Goal: Task Accomplishment & Management: Use online tool/utility

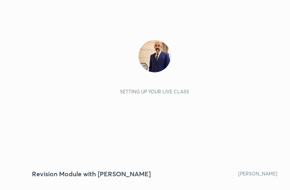
scroll to position [138, 258]
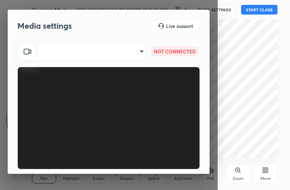
click at [136, 49] on body "1 2 3 4 5 6 7 C X Z C X Z E E Erase all H H Revision Module with [PERSON_NAME] …" at bounding box center [145, 95] width 290 height 190
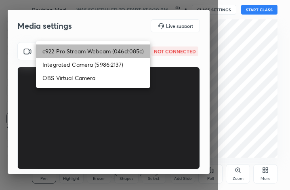
drag, startPoint x: 118, startPoint y: 50, endPoint x: 116, endPoint y: 54, distance: 4.5
click at [118, 51] on li "c922 Pro Stream Webcam (046d:085c)" at bounding box center [93, 51] width 114 height 13
type input "1ffe28fb607bda97e58242791cb9c1cb087492820c8c664e6651bc5d5c4d0c9b"
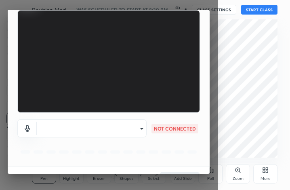
scroll to position [75, 0]
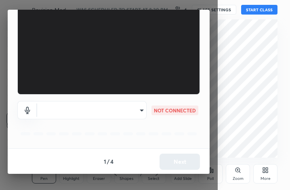
click at [133, 112] on body "1 2 3 4 5 6 7 C X Z C X Z E E Erase all H H Revision Module with [PERSON_NAME] …" at bounding box center [145, 95] width 290 height 190
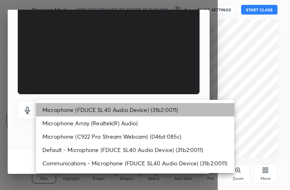
click at [131, 111] on li "Microphone (FDUCE SL40 Audio Device) (31b2:0011)" at bounding box center [135, 109] width 199 height 13
type input "69ded5cd228ee9c89222222fcb10a9844b22497a50db1d9385634297b03c4183"
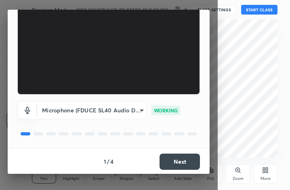
click at [180, 162] on button "Next" at bounding box center [180, 162] width 40 height 16
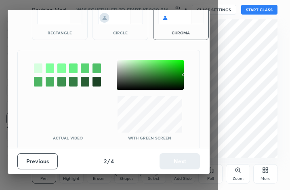
scroll to position [44, 0]
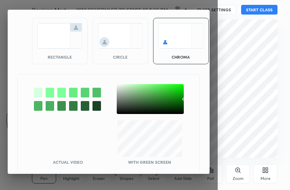
click at [37, 91] on div at bounding box center [38, 93] width 8 height 10
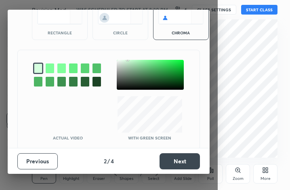
click at [185, 161] on button "Next" at bounding box center [180, 161] width 40 height 16
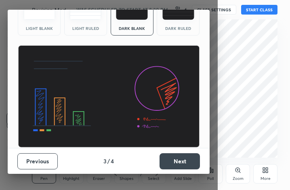
scroll to position [52, 0]
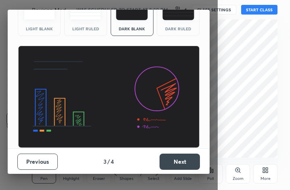
click at [179, 21] on div "Dark Ruled" at bounding box center [178, 16] width 43 height 40
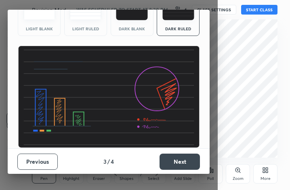
click at [182, 161] on button "Next" at bounding box center [180, 162] width 40 height 16
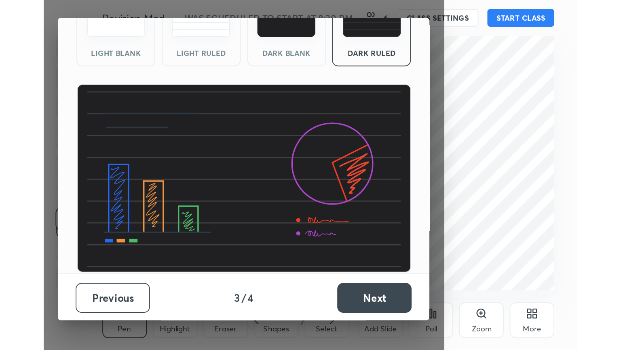
scroll to position [0, 0]
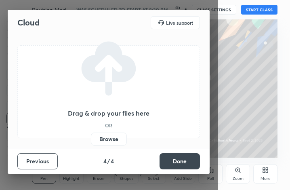
click at [117, 139] on label "Browse" at bounding box center [109, 139] width 36 height 13
click at [91, 139] on input "Browse" at bounding box center [91, 139] width 0 height 13
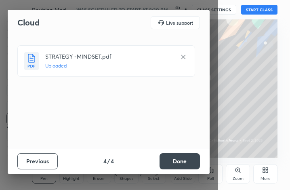
click at [180, 162] on button "Done" at bounding box center [180, 161] width 40 height 16
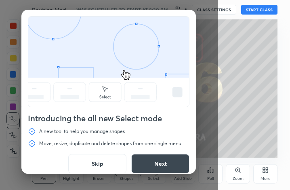
click at [96, 164] on button "Skip" at bounding box center [97, 163] width 58 height 19
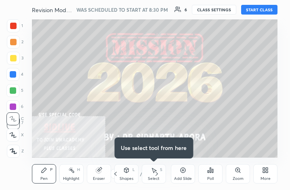
click at [254, 9] on button "START CLASS" at bounding box center [260, 10] width 36 height 10
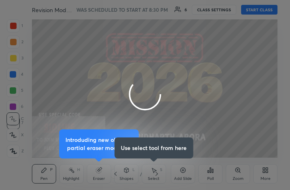
click at [265, 176] on div at bounding box center [145, 95] width 290 height 190
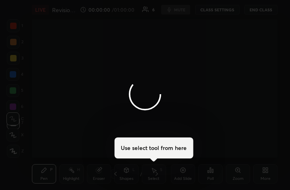
click at [265, 176] on div at bounding box center [145, 95] width 290 height 190
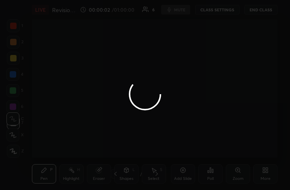
click at [266, 175] on div at bounding box center [145, 95] width 290 height 190
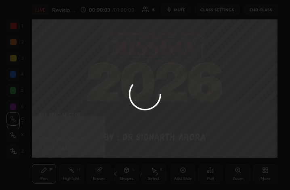
click at [267, 174] on div at bounding box center [145, 95] width 290 height 190
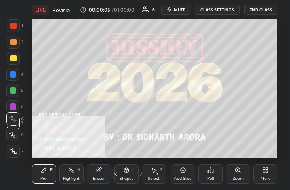
click at [267, 175] on div "More" at bounding box center [266, 173] width 24 height 19
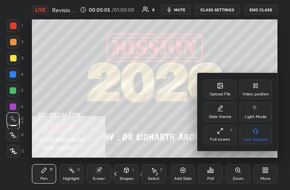
click at [214, 131] on div "Full screen F" at bounding box center [220, 134] width 32 height 19
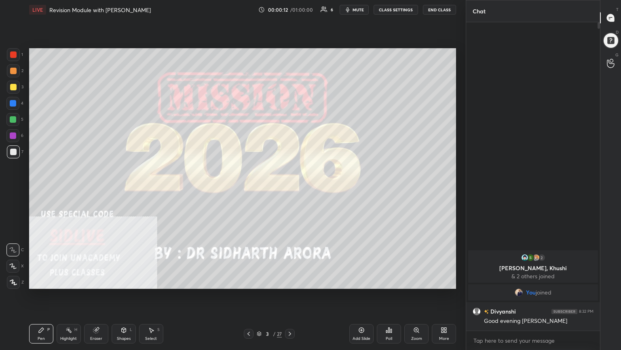
click at [290, 190] on div "More" at bounding box center [444, 338] width 10 height 4
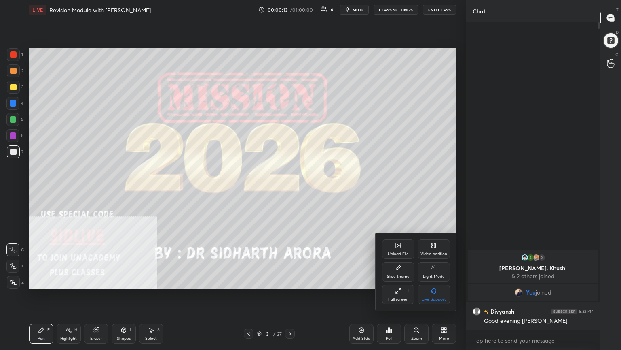
click at [290, 190] on div "Upload File" at bounding box center [398, 248] width 32 height 19
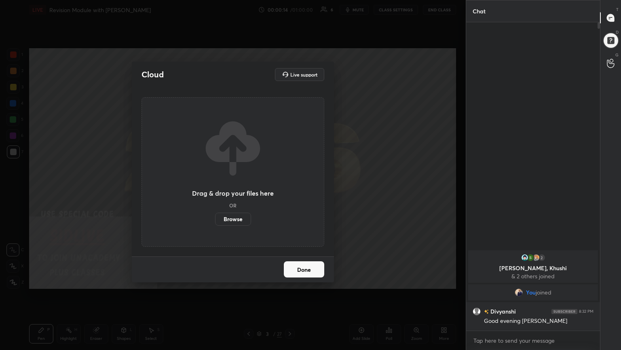
drag, startPoint x: 230, startPoint y: 218, endPoint x: 230, endPoint y: 184, distance: 34.8
click at [230, 190] on label "Browse" at bounding box center [233, 218] width 36 height 13
click at [215, 190] on input "Browse" at bounding box center [215, 218] width 0 height 13
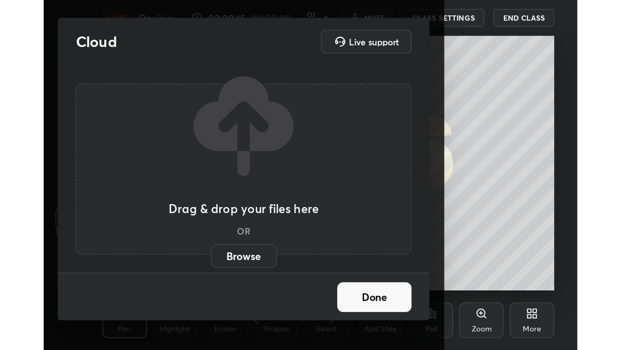
scroll to position [138, 258]
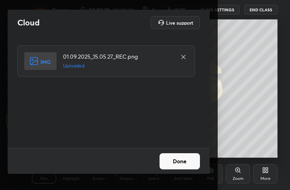
click at [176, 164] on button "Done" at bounding box center [180, 161] width 40 height 16
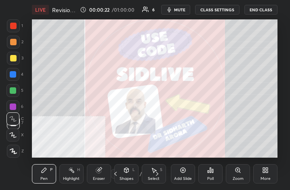
click at [117, 176] on icon at bounding box center [115, 174] width 6 height 6
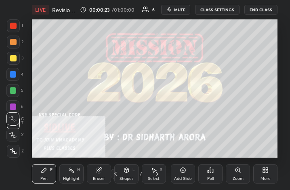
click at [265, 174] on div "More" at bounding box center [266, 173] width 24 height 19
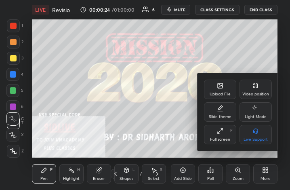
click at [223, 139] on div "Full screen" at bounding box center [220, 140] width 20 height 4
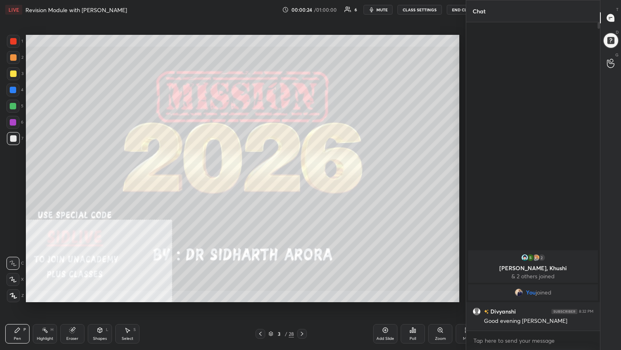
scroll to position [40159, 40021]
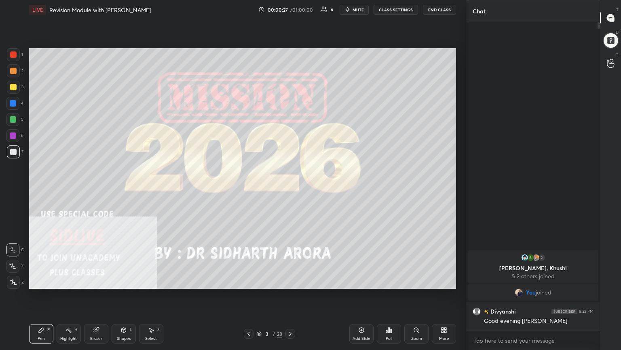
click at [11, 87] on div at bounding box center [13, 87] width 6 height 6
click at [11, 190] on icon at bounding box center [13, 282] width 6 height 5
click at [11, 152] on div at bounding box center [13, 151] width 6 height 6
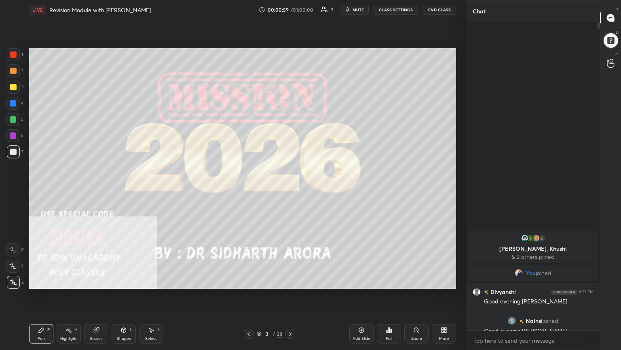
click at [290, 190] on div "More" at bounding box center [444, 333] width 24 height 19
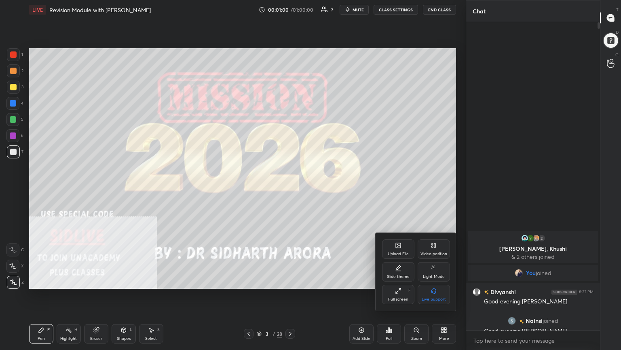
click at [290, 190] on icon at bounding box center [434, 245] width 6 height 6
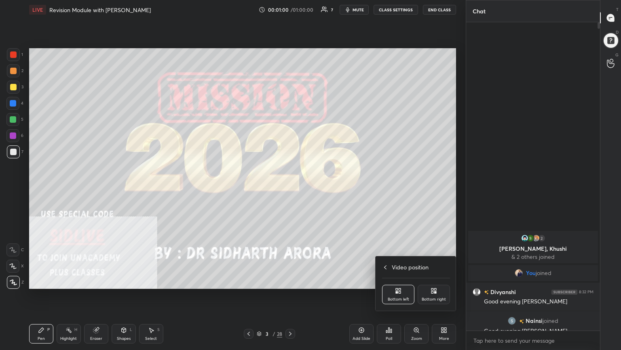
click at [290, 190] on div "Bottom right" at bounding box center [434, 293] width 32 height 19
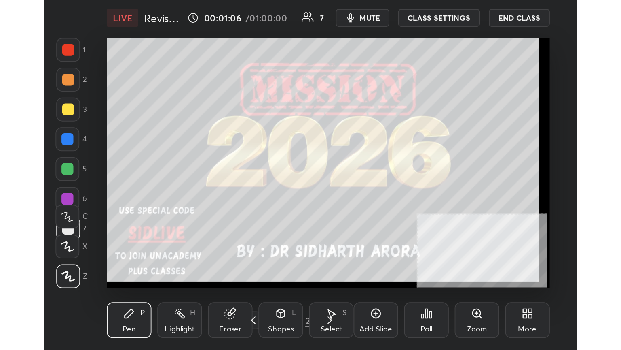
scroll to position [138, 258]
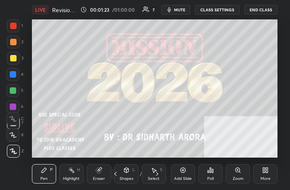
click at [266, 177] on div "More" at bounding box center [266, 179] width 10 height 4
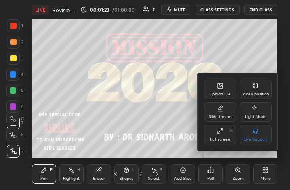
click at [226, 136] on div "Full screen F" at bounding box center [220, 134] width 32 height 19
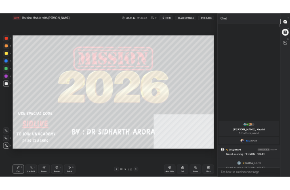
scroll to position [40159, 40023]
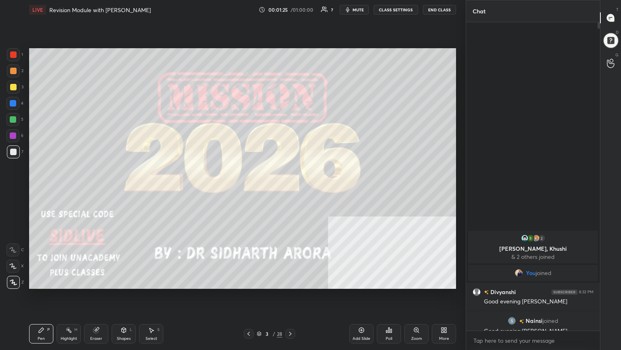
click at [290, 190] on div "More" at bounding box center [444, 333] width 24 height 19
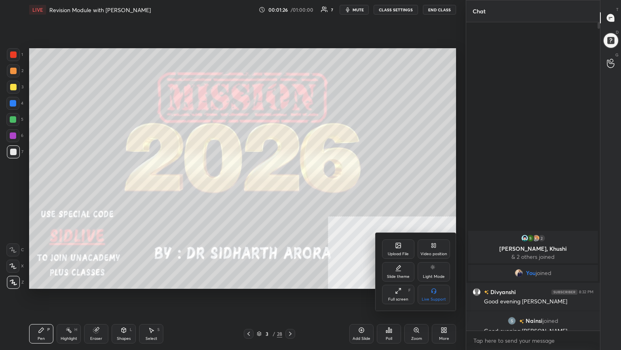
click at [290, 190] on div "Upload File" at bounding box center [398, 248] width 32 height 19
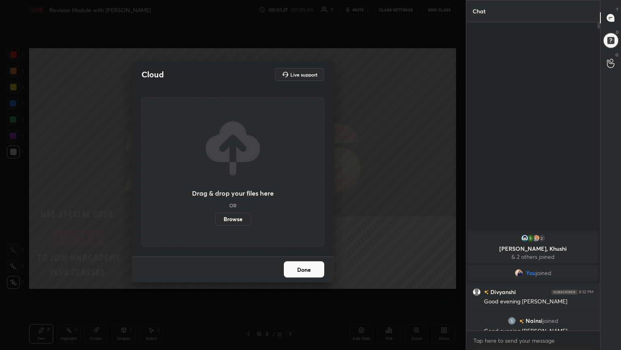
click at [225, 190] on label "Browse" at bounding box center [233, 218] width 36 height 13
click at [215, 190] on input "Browse" at bounding box center [215, 218] width 0 height 13
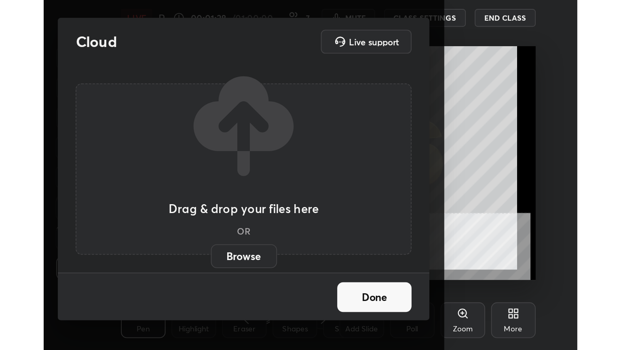
scroll to position [138, 258]
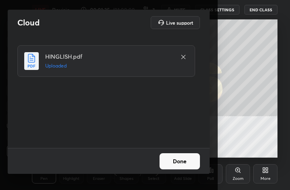
click at [184, 165] on button "Done" at bounding box center [180, 161] width 40 height 16
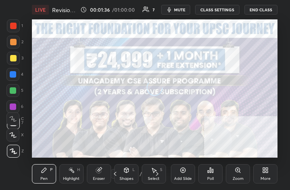
click at [269, 174] on div "More" at bounding box center [266, 173] width 24 height 19
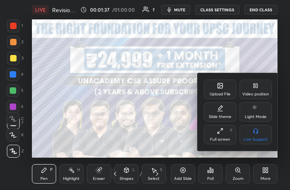
click at [222, 140] on div "Full screen" at bounding box center [220, 140] width 20 height 4
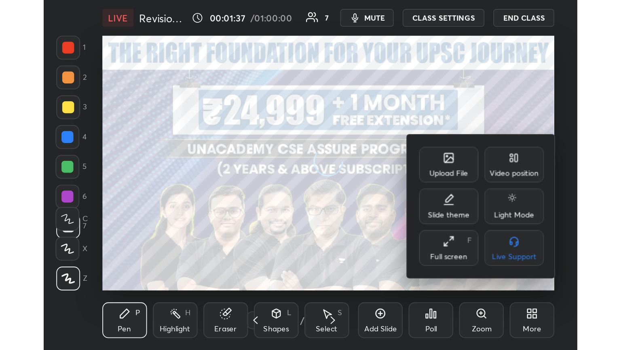
scroll to position [40159, 39875]
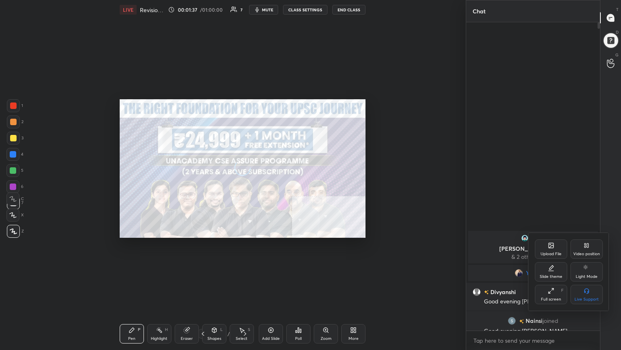
type textarea "x"
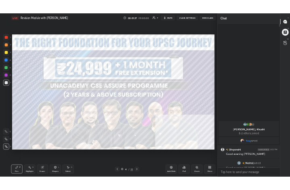
scroll to position [40159, 40023]
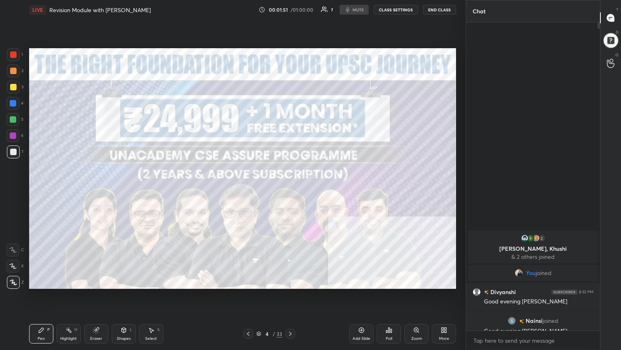
click at [250, 190] on icon at bounding box center [248, 333] width 6 height 6
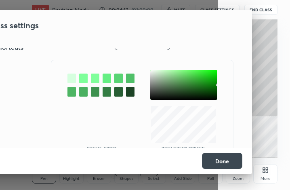
scroll to position [66, 0]
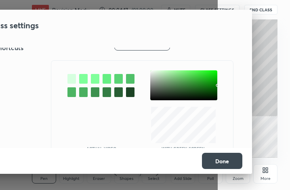
click at [69, 78] on div at bounding box center [72, 79] width 8 height 10
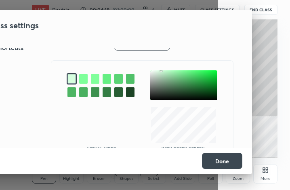
click at [223, 161] on button "Done" at bounding box center [222, 161] width 40 height 16
click at [225, 157] on button "Done" at bounding box center [222, 161] width 40 height 16
click at [225, 162] on button "Done" at bounding box center [222, 161] width 40 height 16
drag, startPoint x: 161, startPoint y: 78, endPoint x: 163, endPoint y: 84, distance: 6.4
click at [162, 78] on div at bounding box center [183, 85] width 67 height 30
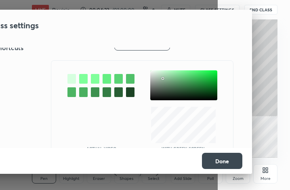
click at [223, 164] on button "Done" at bounding box center [222, 161] width 40 height 16
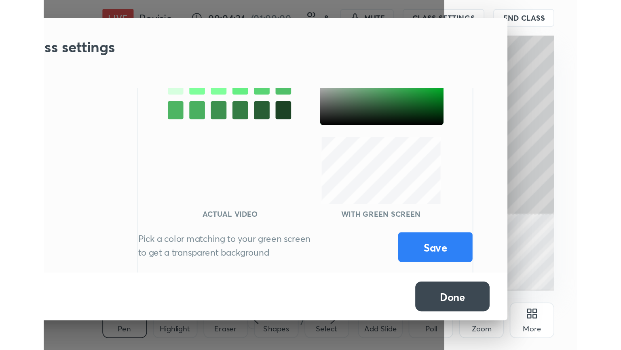
scroll to position [105, 0]
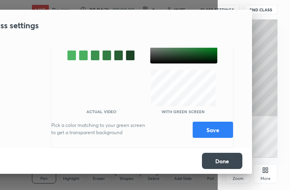
click at [221, 159] on button "Done" at bounding box center [222, 161] width 40 height 16
click at [220, 130] on button "Save" at bounding box center [213, 130] width 40 height 16
click at [218, 158] on button "Done" at bounding box center [222, 161] width 40 height 16
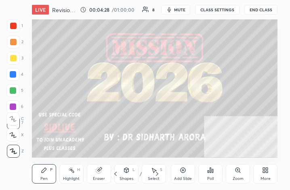
click at [179, 11] on span "mute" at bounding box center [179, 10] width 11 height 6
click at [187, 9] on span "unmute" at bounding box center [179, 10] width 17 height 6
click at [269, 171] on div "More" at bounding box center [266, 173] width 24 height 19
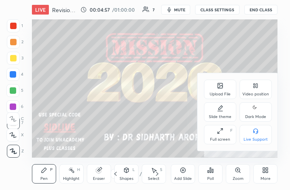
drag, startPoint x: 214, startPoint y: 139, endPoint x: 292, endPoint y: 235, distance: 123.7
click at [214, 139] on div "Full screen" at bounding box center [220, 140] width 20 height 4
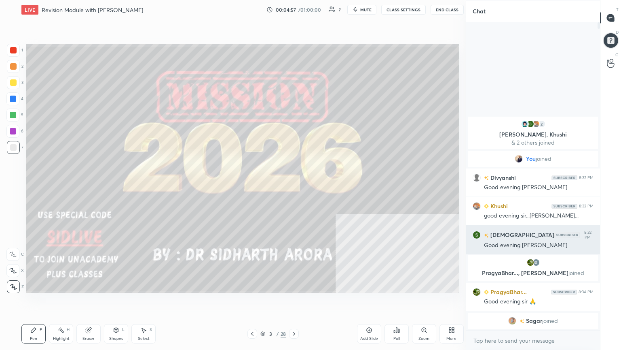
scroll to position [0, 0]
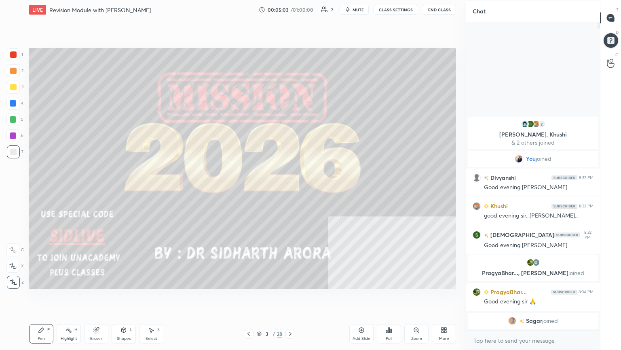
click at [290, 190] on icon at bounding box center [446, 331] width 2 height 2
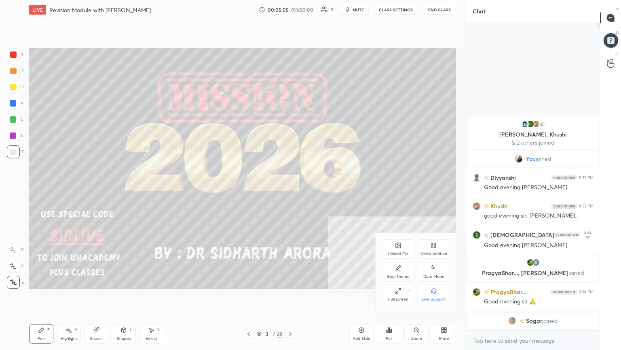
drag, startPoint x: 433, startPoint y: 272, endPoint x: 428, endPoint y: 273, distance: 4.6
click at [290, 190] on icon at bounding box center [434, 268] width 6 height 10
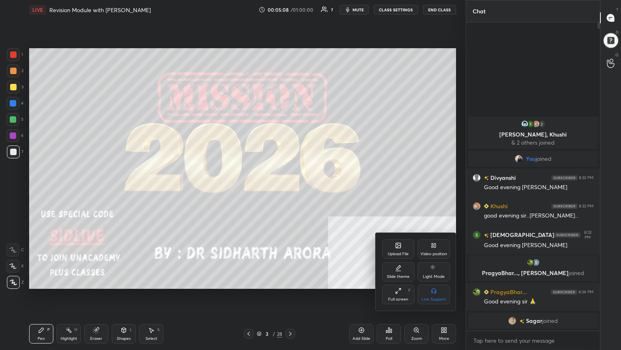
click at [290, 190] on div at bounding box center [310, 175] width 621 height 350
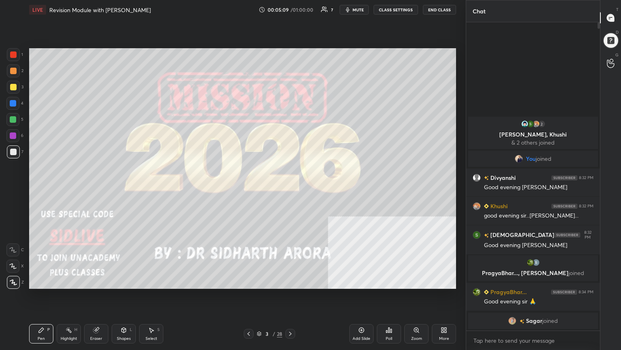
click at [290, 190] on icon at bounding box center [290, 333] width 6 height 6
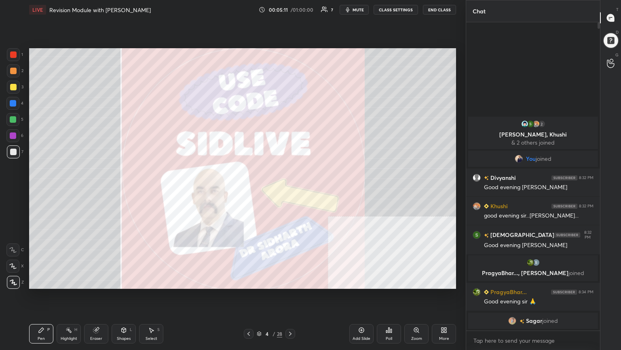
click at [290, 190] on icon at bounding box center [290, 333] width 6 height 6
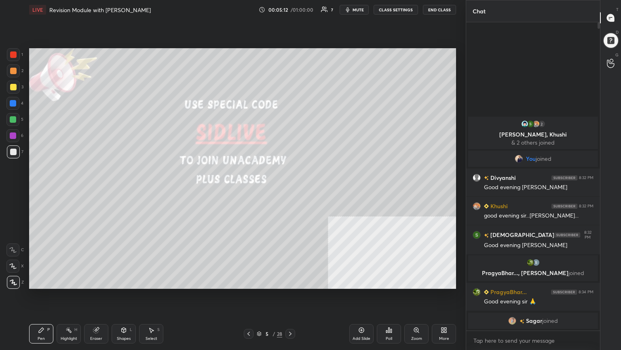
click at [290, 190] on icon at bounding box center [290, 333] width 6 height 6
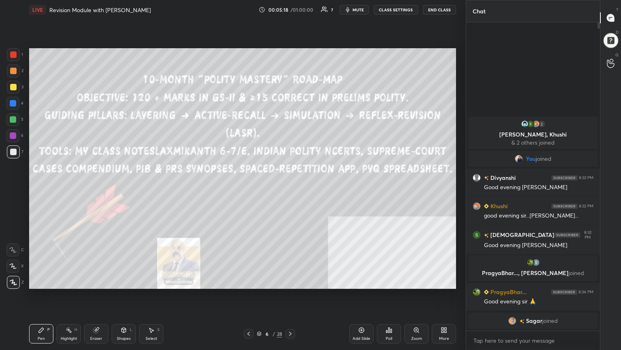
click at [13, 50] on div at bounding box center [13, 54] width 13 height 13
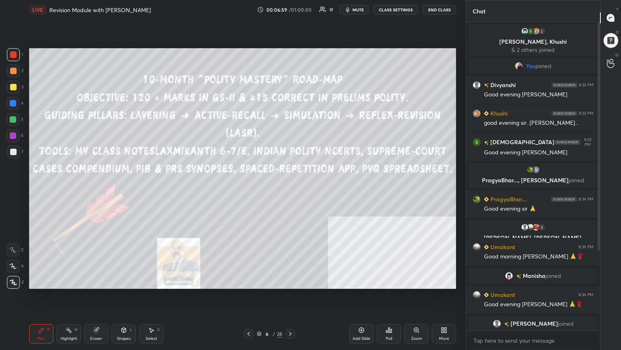
drag, startPoint x: 366, startPoint y: 336, endPoint x: 329, endPoint y: 341, distance: 37.5
click at [290, 190] on div "Add Slide" at bounding box center [362, 333] width 24 height 19
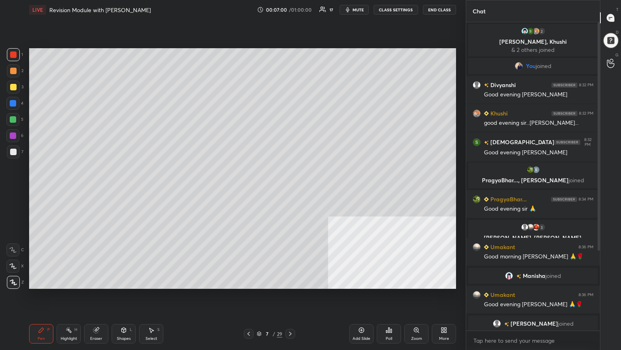
click at [12, 154] on div at bounding box center [13, 151] width 13 height 13
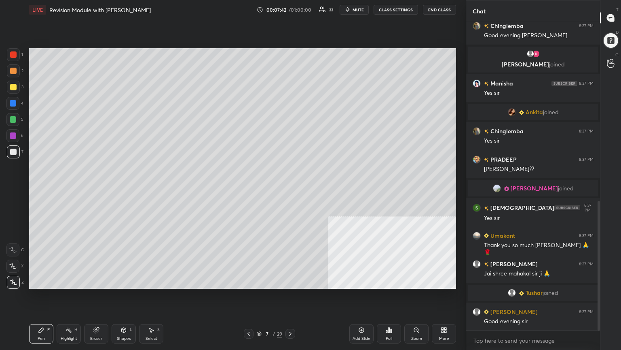
scroll to position [443, 0]
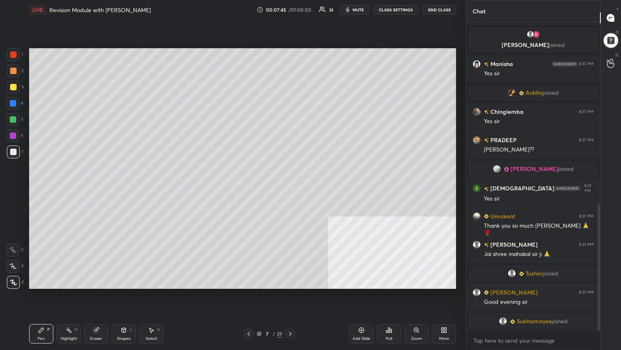
click at [290, 190] on icon at bounding box center [290, 333] width 6 height 6
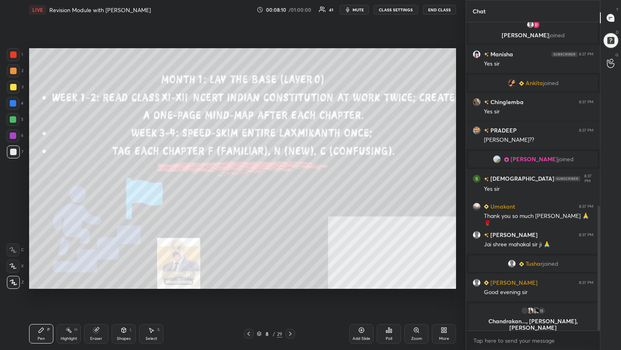
scroll to position [454, 0]
click at [290, 190] on div "Add Slide" at bounding box center [362, 338] width 18 height 4
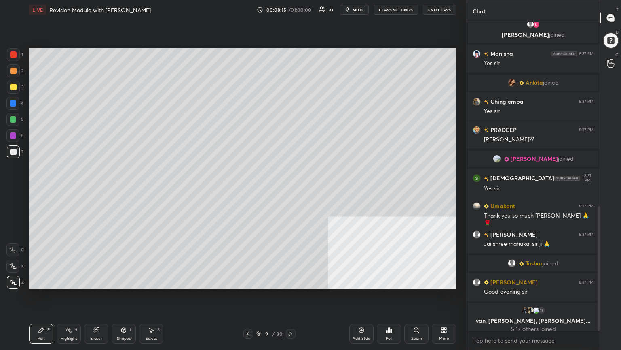
click at [125, 190] on icon at bounding box center [124, 329] width 4 height 5
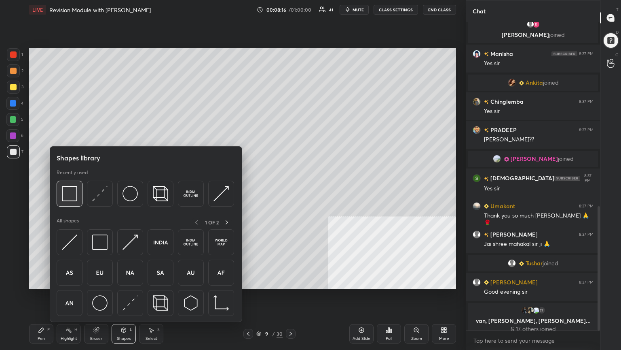
click at [66, 190] on img at bounding box center [69, 193] width 15 height 15
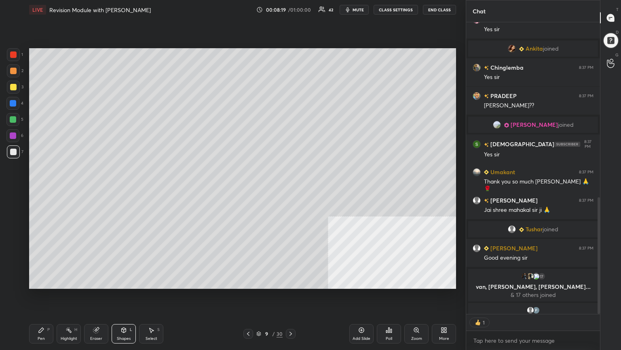
scroll to position [2, 2]
click at [40, 190] on div "Pen P" at bounding box center [41, 333] width 24 height 19
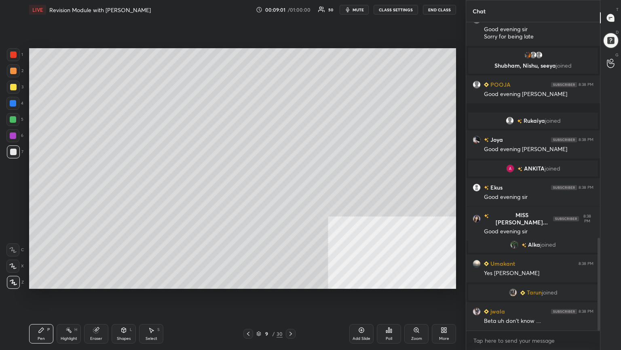
scroll to position [715, 0]
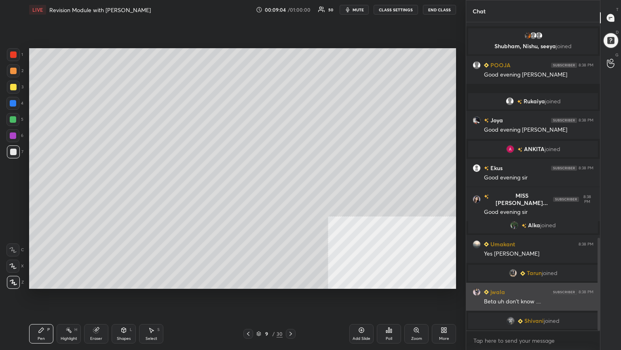
click at [290, 190] on div "jwala 8:38 PM" at bounding box center [533, 291] width 121 height 8
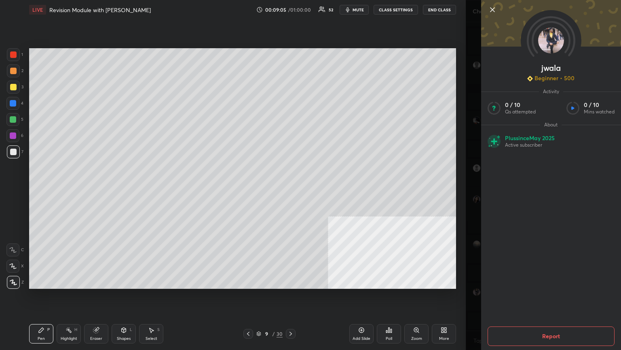
click at [290, 190] on button "Report" at bounding box center [551, 335] width 127 height 19
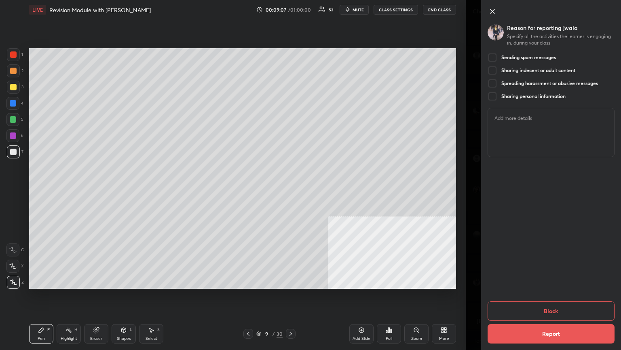
click at [290, 56] on div at bounding box center [493, 58] width 10 height 10
click at [290, 190] on button "Block" at bounding box center [551, 310] width 127 height 19
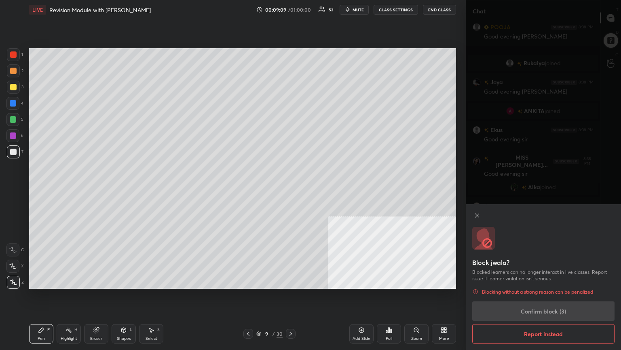
scroll to position [765, 0]
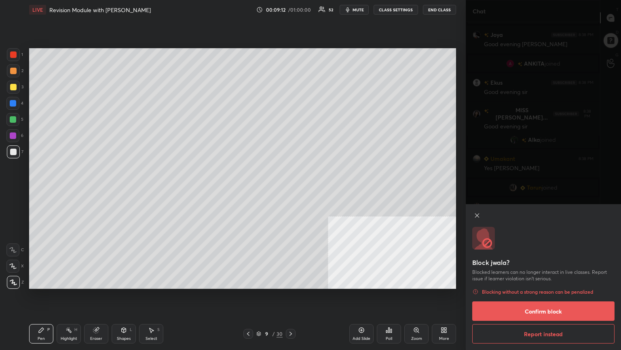
click at [290, 190] on button "Confirm block" at bounding box center [544, 310] width 142 height 19
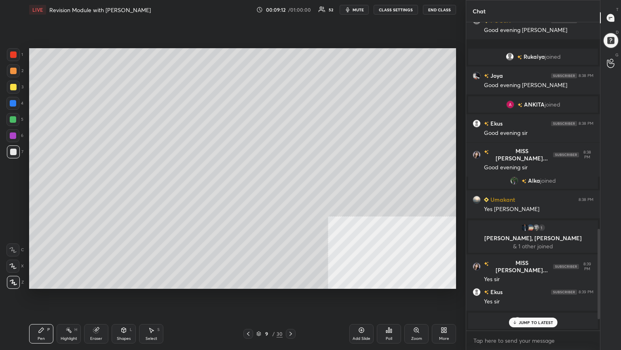
scroll to position [705, 0]
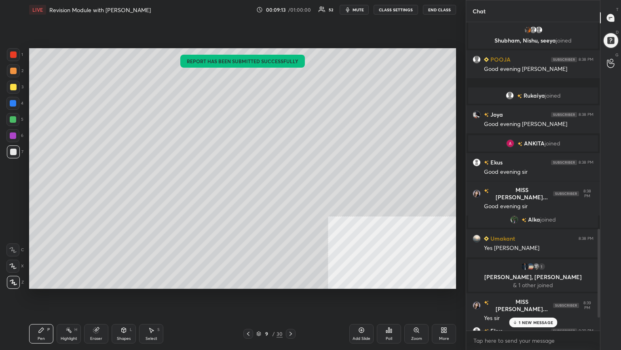
click at [290, 190] on p "1 NEW MESSAGE" at bounding box center [536, 322] width 34 height 5
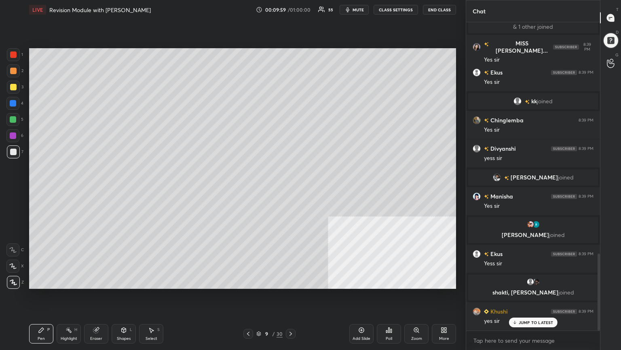
scroll to position [2, 2]
click at [290, 190] on icon at bounding box center [291, 333] width 6 height 6
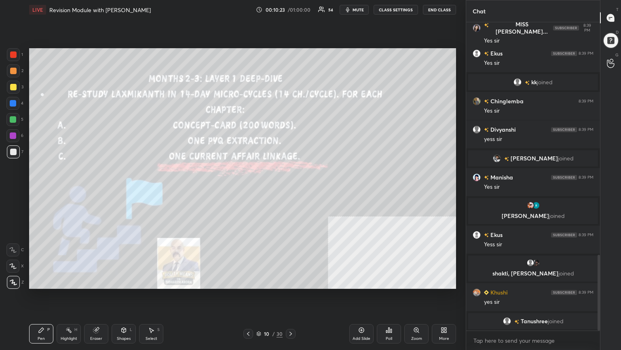
scroll to position [953, 0]
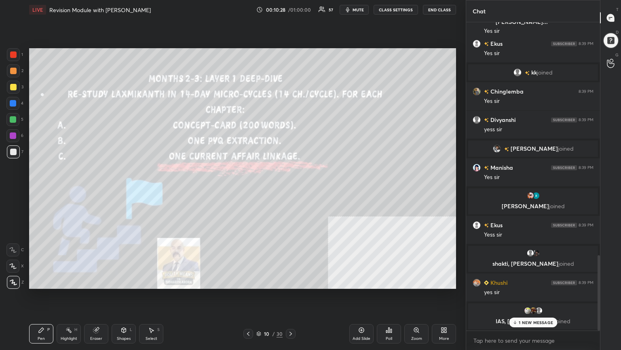
click at [290, 190] on div "Add Slide" at bounding box center [362, 338] width 18 height 4
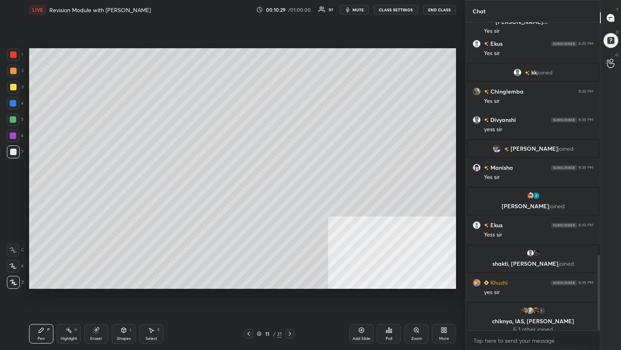
click at [13, 85] on div at bounding box center [13, 87] width 6 height 6
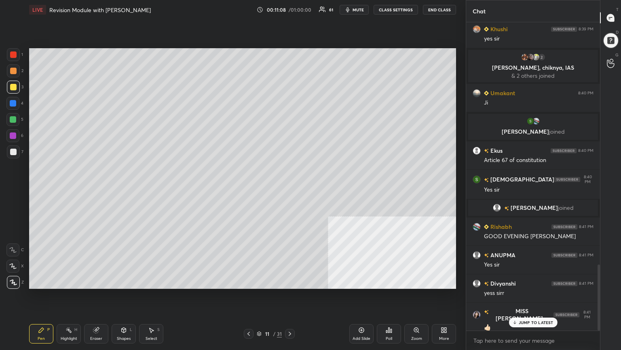
scroll to position [289, 131]
click at [290, 190] on icon at bounding box center [361, 329] width 5 height 5
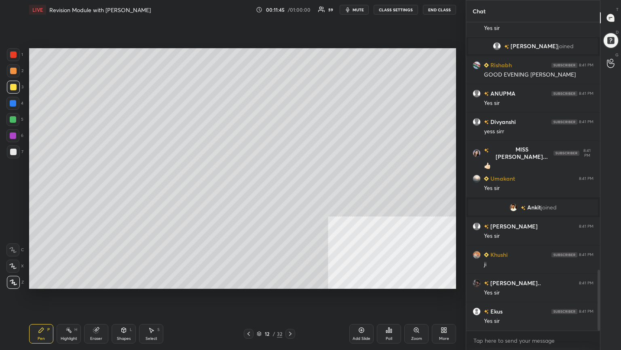
scroll to position [1272, 0]
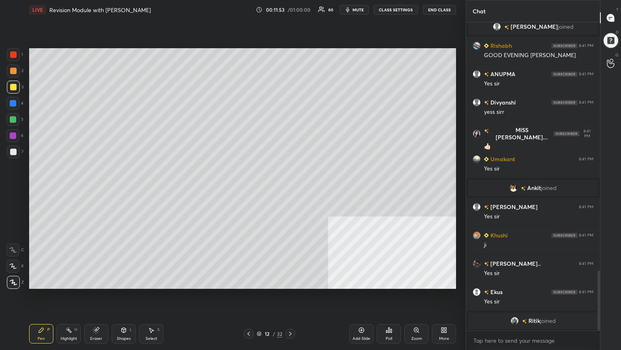
click at [290, 190] on icon at bounding box center [290, 333] width 6 height 6
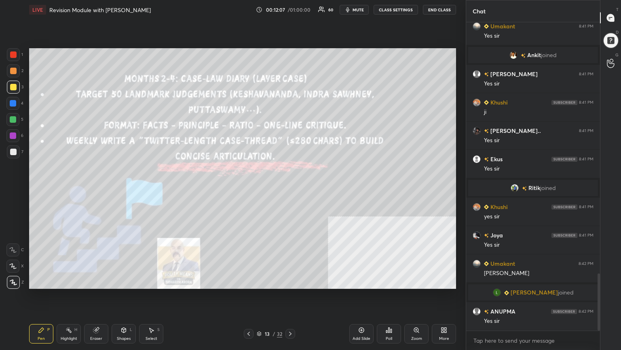
scroll to position [1367, 0]
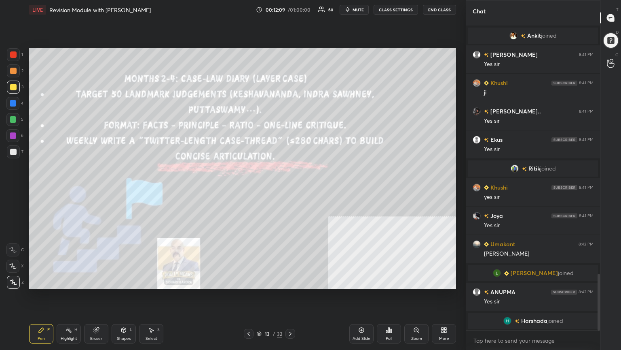
click at [290, 190] on div "Add Slide" at bounding box center [362, 333] width 24 height 19
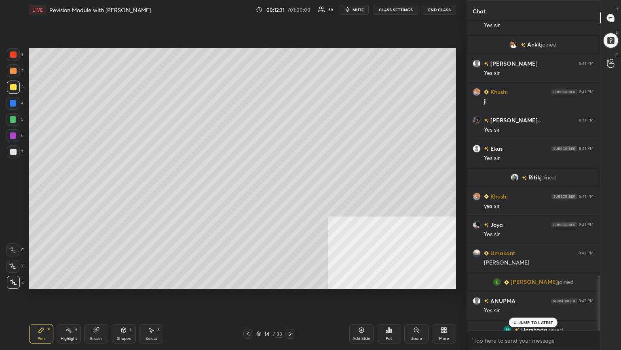
scroll to position [1411, 0]
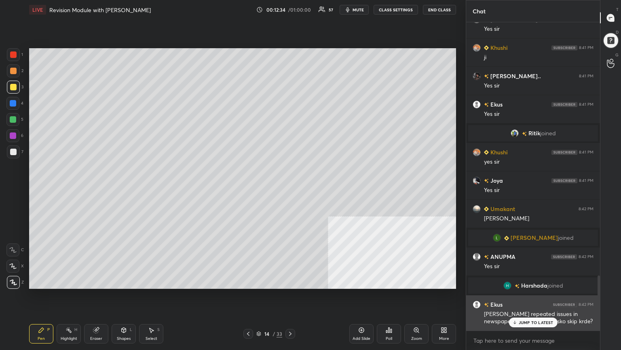
click at [290, 190] on div "JUMP TO LATEST" at bounding box center [533, 322] width 49 height 10
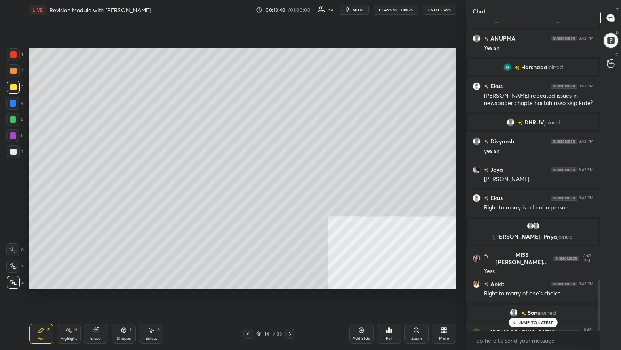
scroll to position [1568, 0]
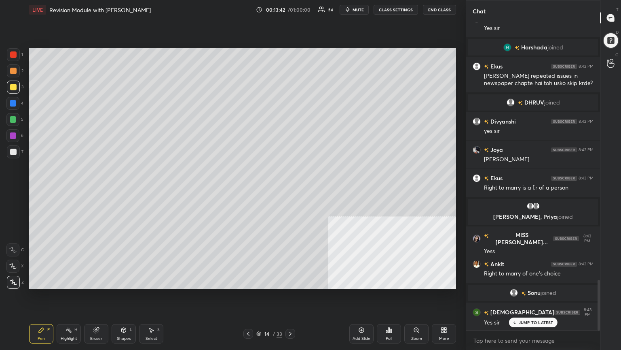
drag, startPoint x: 360, startPoint y: 332, endPoint x: 350, endPoint y: 325, distance: 12.4
click at [290, 190] on icon at bounding box center [361, 329] width 6 height 6
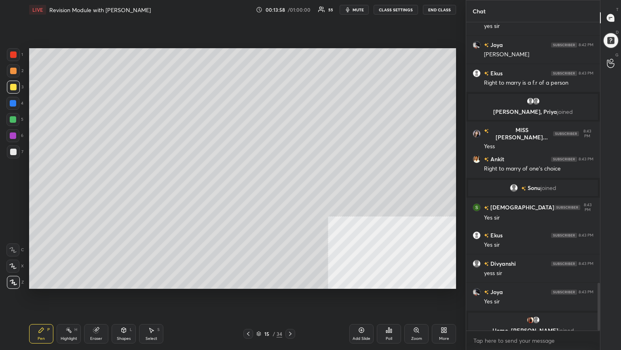
scroll to position [1683, 0]
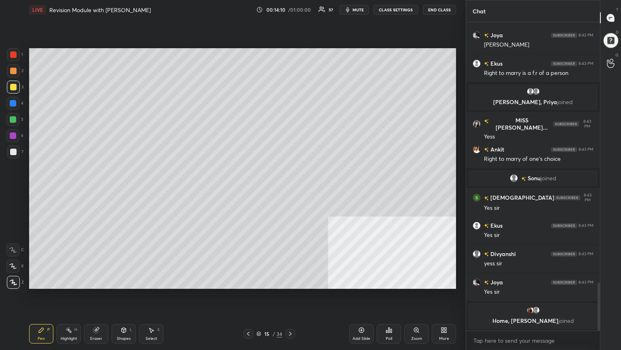
click at [290, 190] on icon at bounding box center [290, 333] width 6 height 6
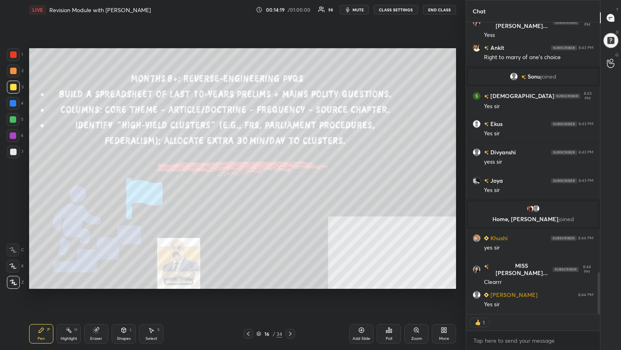
scroll to position [1765, 0]
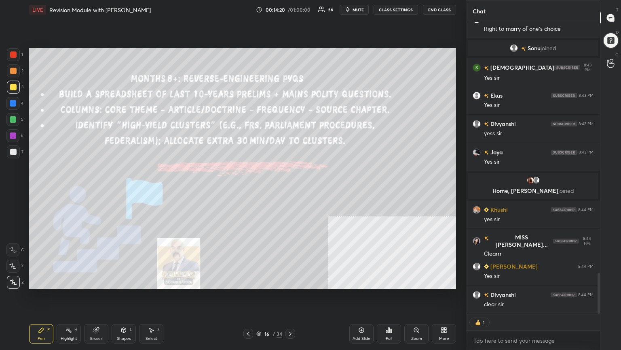
click at [290, 190] on div "Add Slide" at bounding box center [362, 333] width 24 height 19
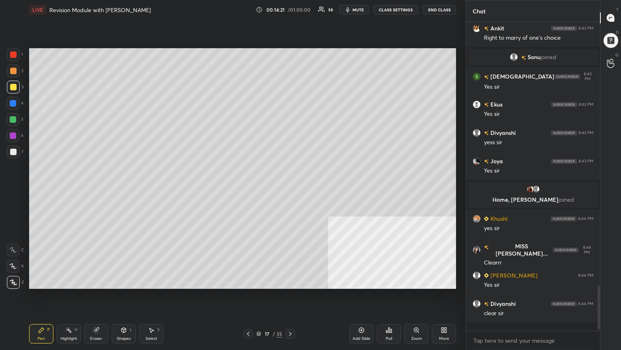
scroll to position [305, 131]
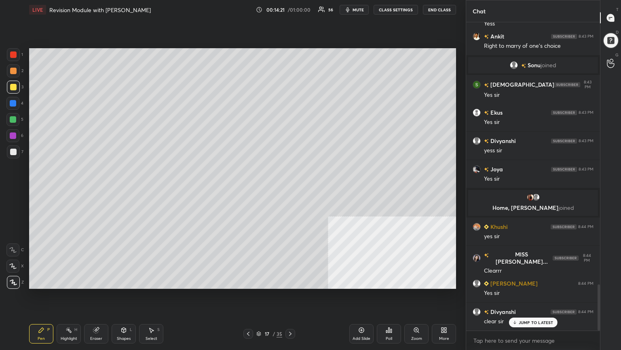
click at [13, 151] on div at bounding box center [13, 151] width 6 height 6
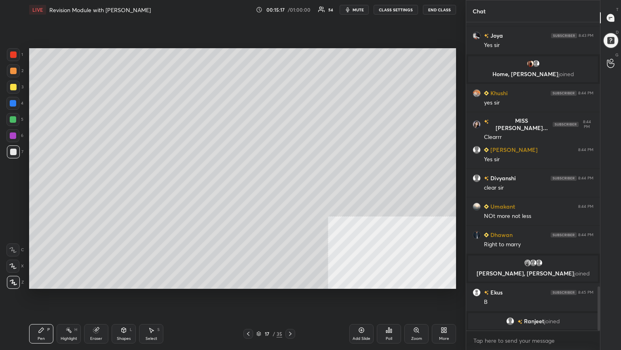
scroll to position [1856, 0]
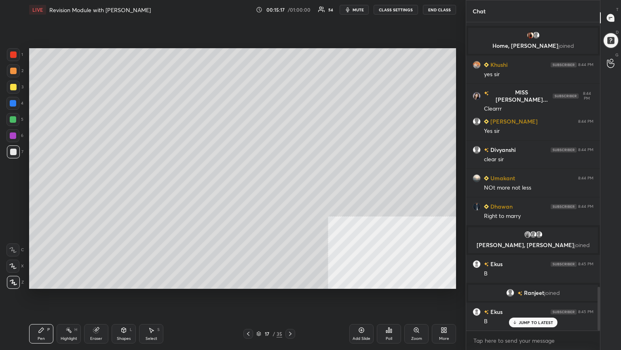
click at [13, 81] on div at bounding box center [13, 87] width 13 height 13
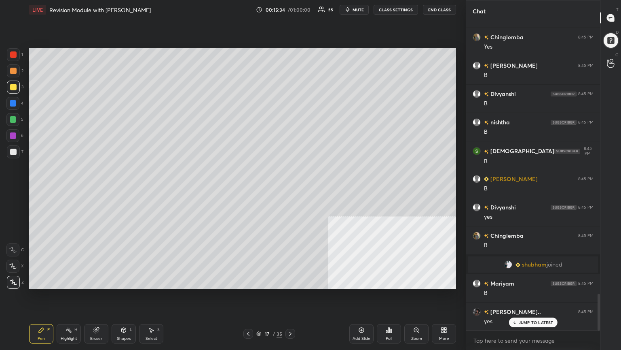
scroll to position [2301, 0]
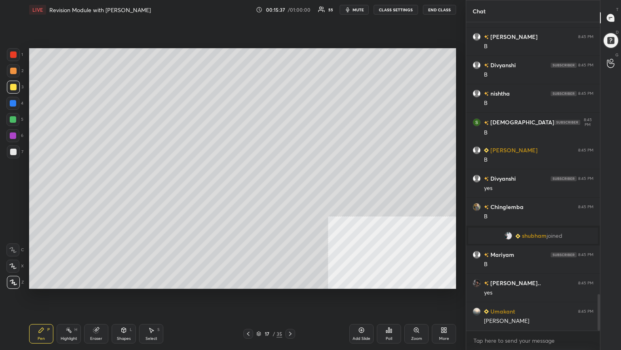
click at [9, 68] on div at bounding box center [13, 70] width 13 height 13
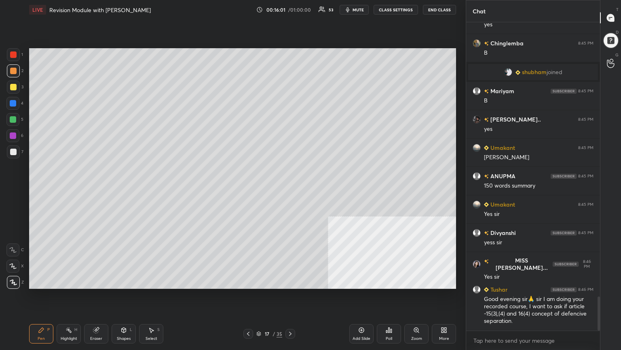
scroll to position [2500, 0]
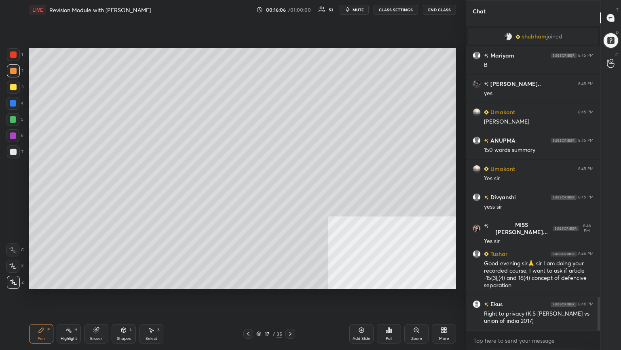
click at [11, 85] on div at bounding box center [13, 87] width 6 height 6
click at [9, 105] on div at bounding box center [12, 103] width 13 height 13
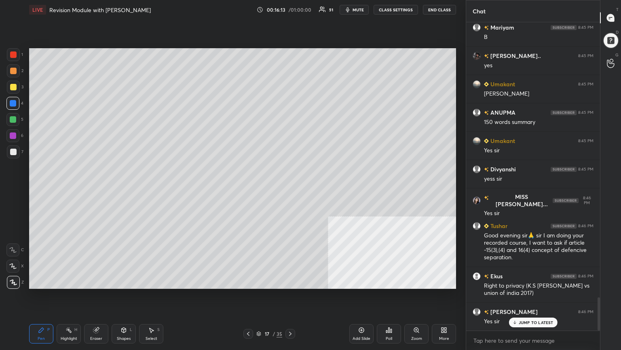
scroll to position [2547, 0]
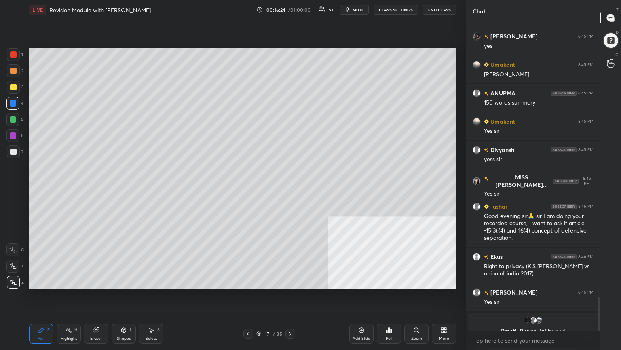
click at [290, 190] on div "Add Slide" at bounding box center [362, 333] width 24 height 19
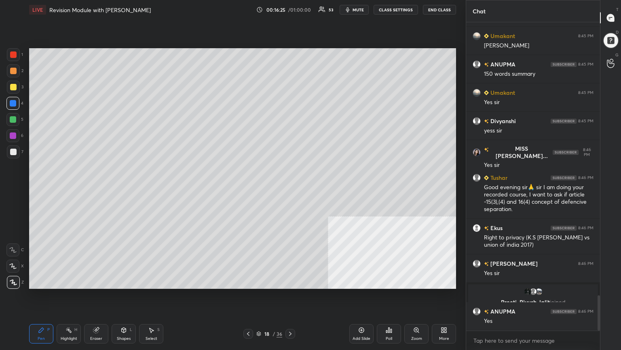
drag, startPoint x: 13, startPoint y: 153, endPoint x: 28, endPoint y: 144, distance: 16.7
click at [13, 153] on div at bounding box center [13, 151] width 6 height 6
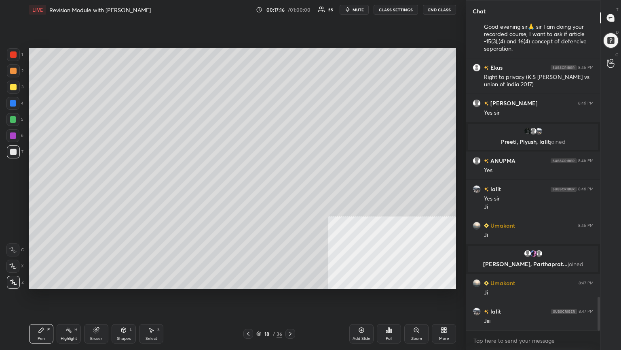
scroll to position [2554, 0]
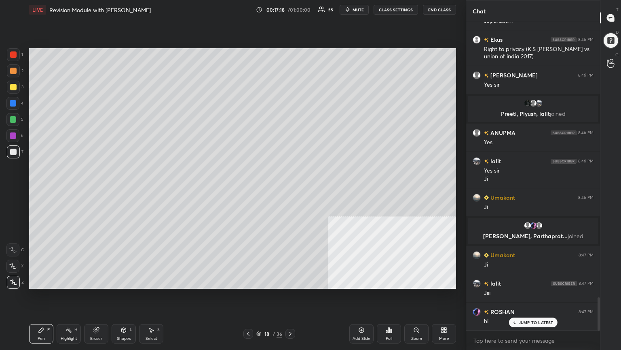
drag, startPoint x: 11, startPoint y: 84, endPoint x: 23, endPoint y: 87, distance: 12.2
click at [13, 85] on div at bounding box center [13, 87] width 6 height 6
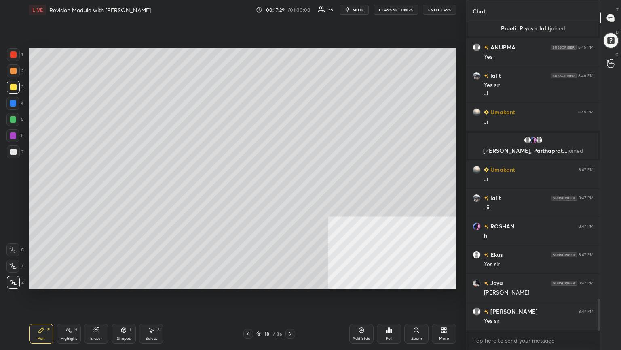
scroll to position [289, 131]
click at [259, 190] on icon at bounding box center [258, 333] width 5 height 5
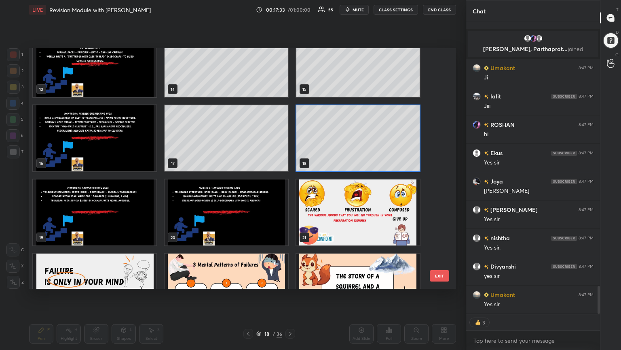
scroll to position [2769, 0]
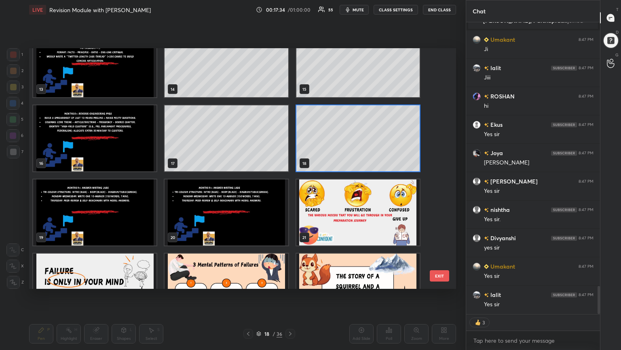
click at [121, 190] on img "grid" at bounding box center [94, 212] width 123 height 66
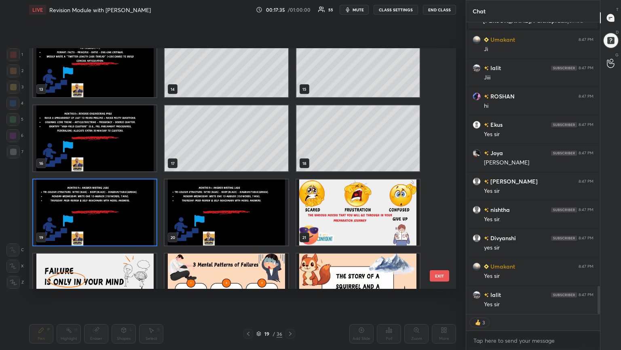
click at [227, 190] on img "grid" at bounding box center [226, 212] width 123 height 66
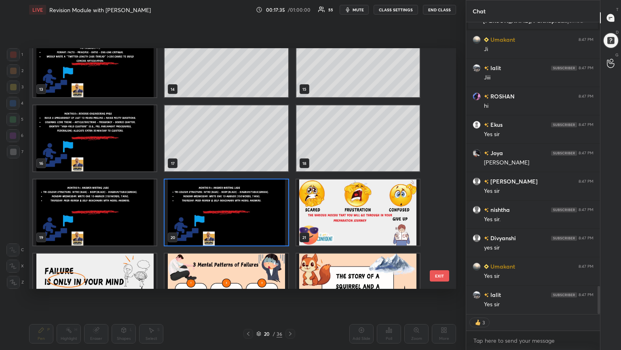
click at [227, 190] on img "grid" at bounding box center [226, 212] width 123 height 66
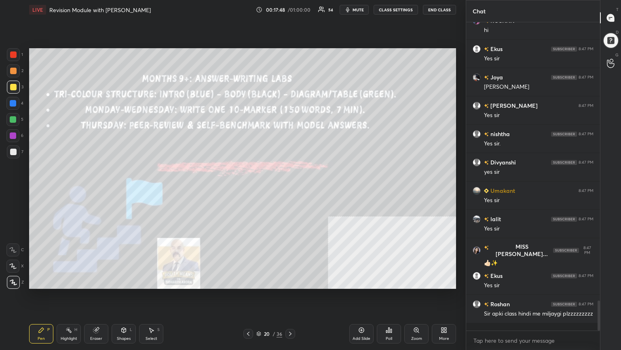
scroll to position [2872, 0]
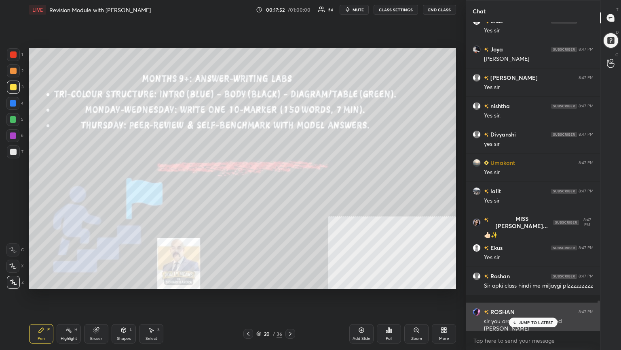
click at [290, 190] on div "ROSHAN 8:47 PM sir you are looking like wanted bhai" at bounding box center [533, 319] width 134 height 35
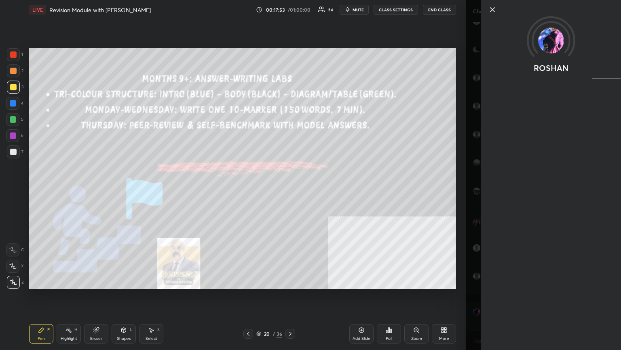
click at [290, 8] on icon at bounding box center [493, 10] width 10 height 10
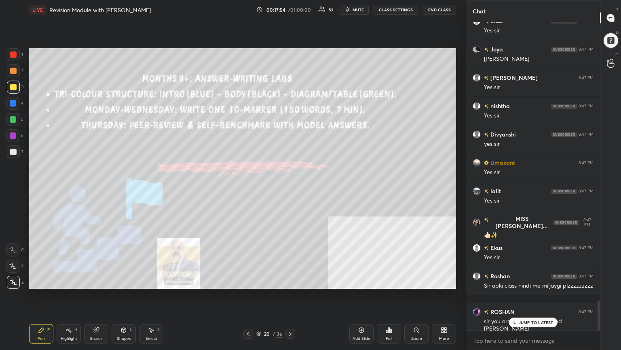
click at [290, 190] on div "JUMP TO LATEST" at bounding box center [533, 322] width 49 height 10
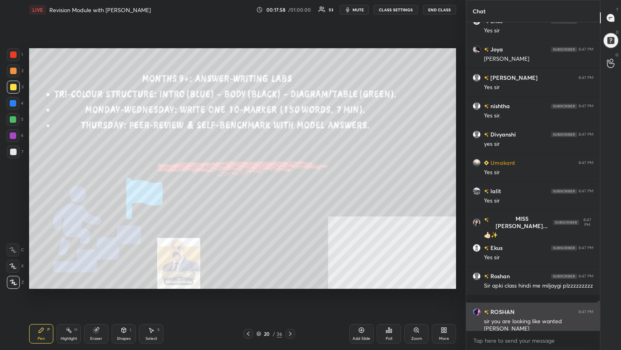
click at [290, 190] on h6 "ROSHAN" at bounding box center [502, 311] width 26 height 8
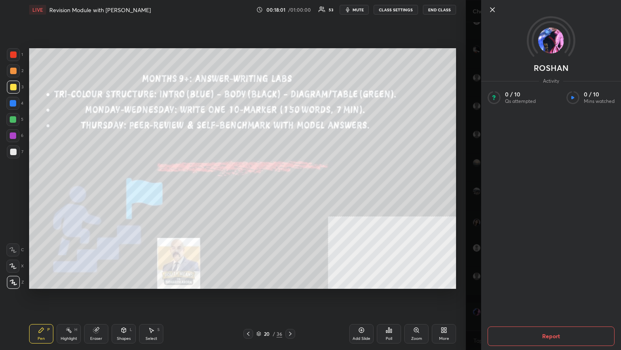
click at [290, 190] on button "Report" at bounding box center [551, 335] width 127 height 19
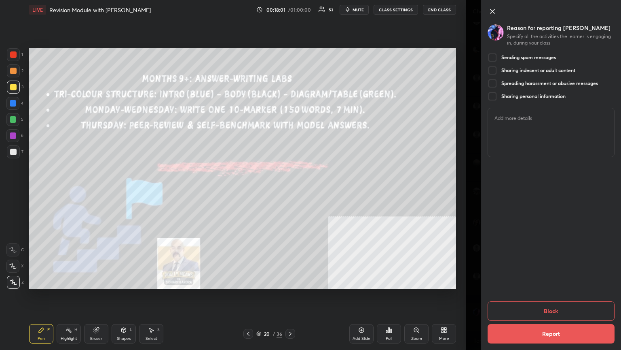
scroll to position [2892, 0]
click at [290, 57] on div at bounding box center [493, 58] width 10 height 10
click at [290, 190] on button "Block" at bounding box center [551, 310] width 127 height 19
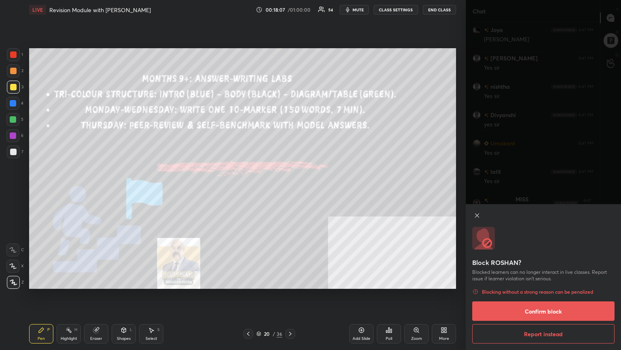
click at [290, 190] on button "Confirm block" at bounding box center [544, 310] width 142 height 19
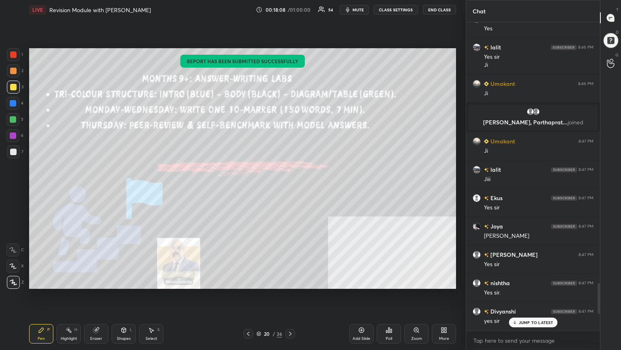
click at [290, 190] on icon at bounding box center [514, 322] width 5 height 5
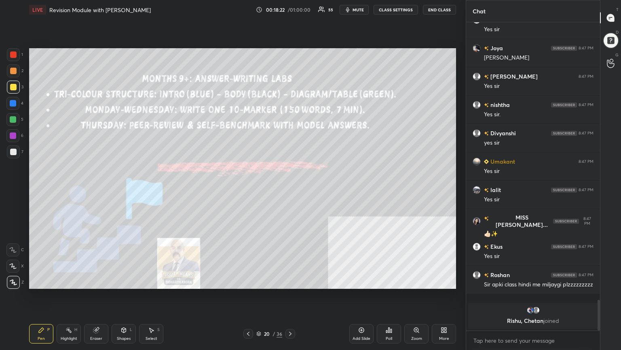
scroll to position [2769, 0]
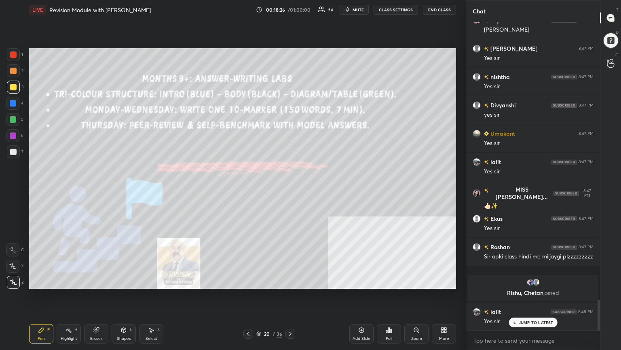
click at [258, 190] on icon at bounding box center [258, 333] width 5 height 5
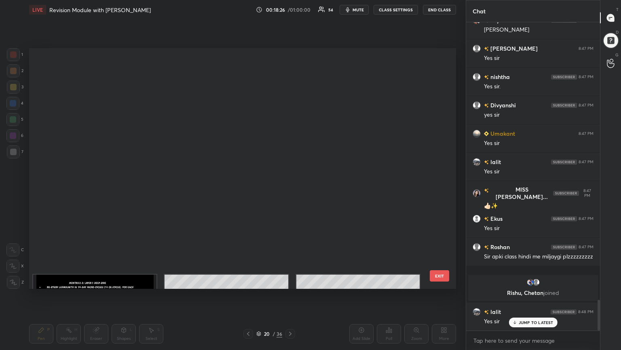
scroll to position [238, 423]
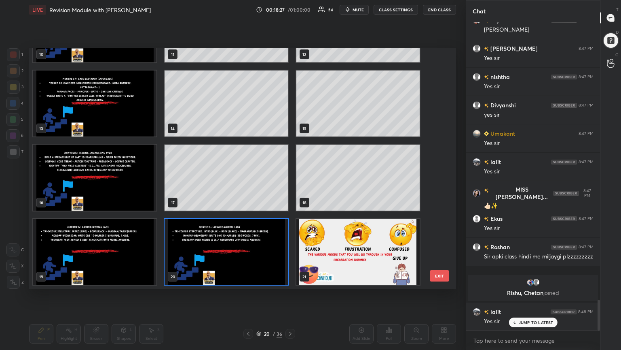
click at [290, 190] on img "grid" at bounding box center [358, 251] width 123 height 66
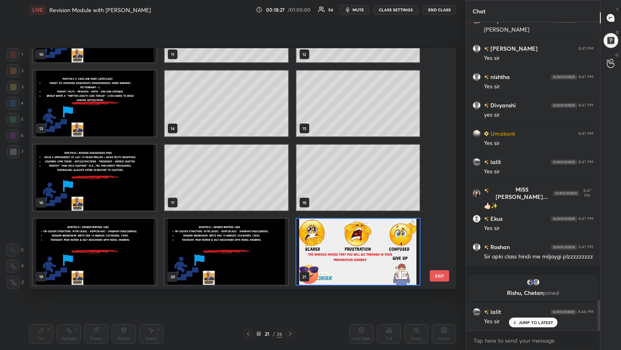
click at [290, 190] on img "grid" at bounding box center [358, 251] width 123 height 66
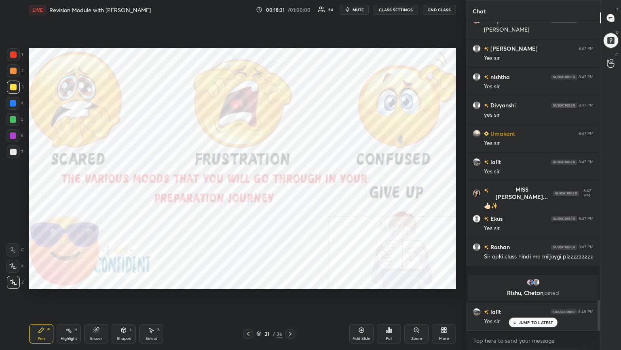
click at [13, 51] on div at bounding box center [13, 54] width 13 height 13
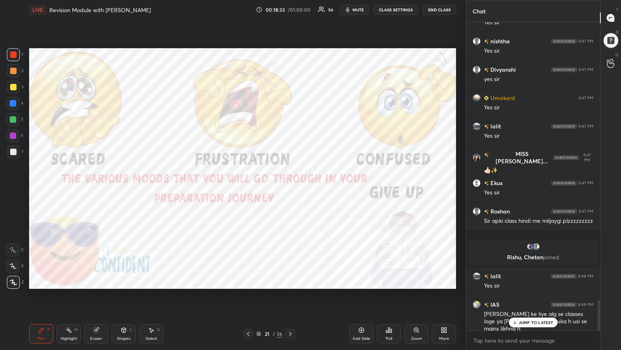
click at [15, 55] on div at bounding box center [13, 54] width 6 height 6
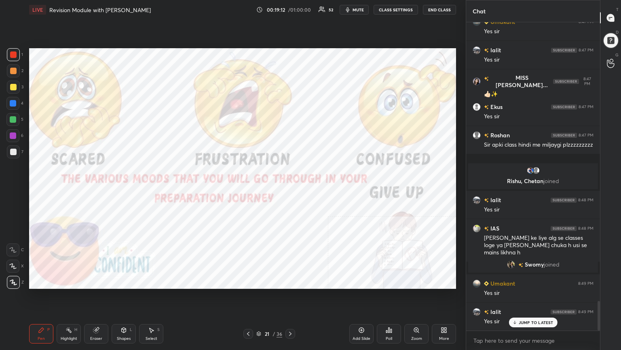
scroll to position [2909, 0]
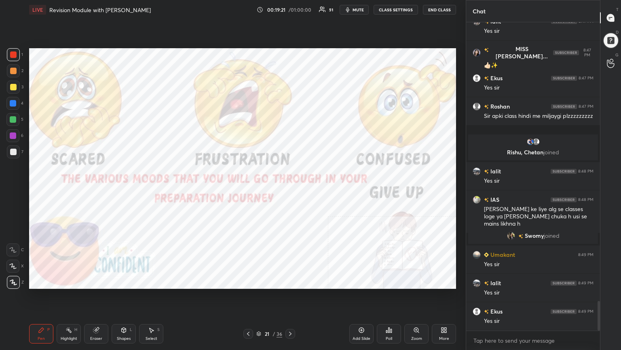
click at [290, 190] on icon at bounding box center [290, 333] width 6 height 6
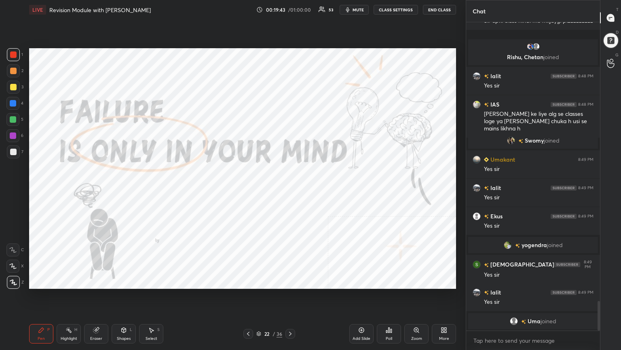
scroll to position [2921, 0]
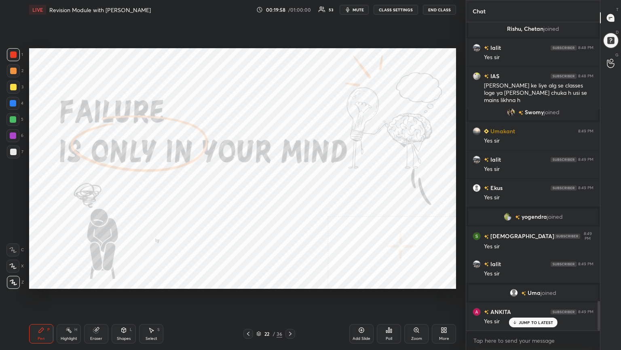
click at [290, 190] on icon at bounding box center [290, 333] width 6 height 6
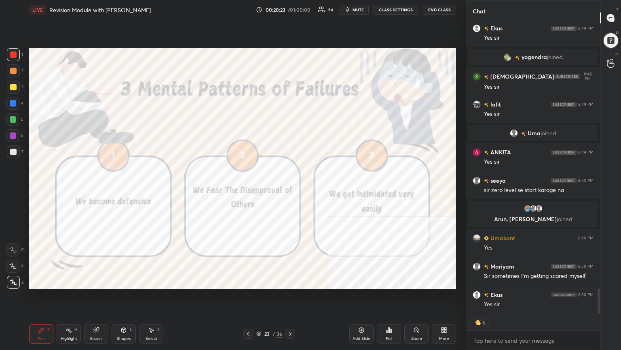
scroll to position [3084, 0]
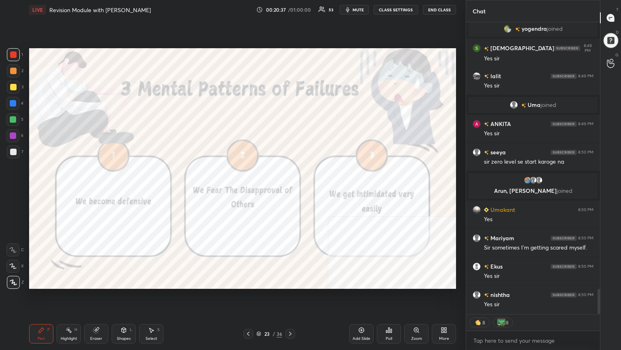
click at [290, 8] on span "mute" at bounding box center [358, 10] width 11 height 6
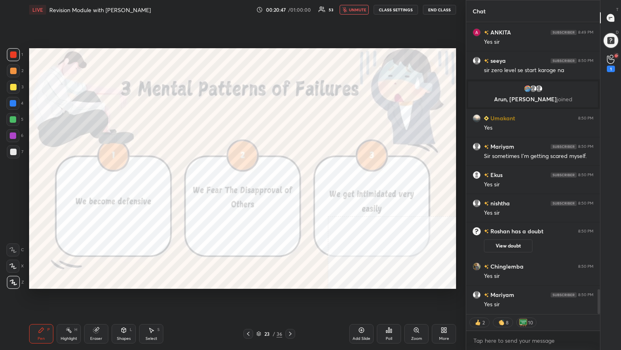
scroll to position [3156, 0]
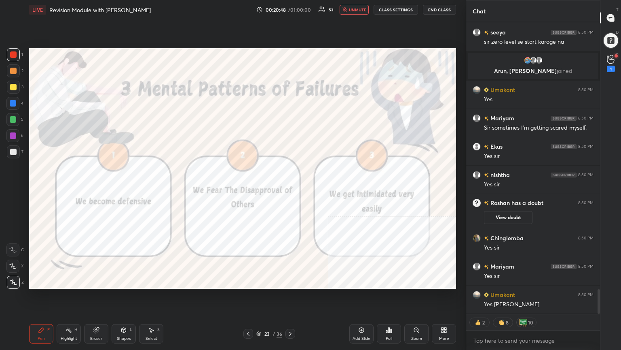
click at [290, 9] on span "unmute" at bounding box center [357, 10] width 17 height 6
click at [290, 190] on icon at bounding box center [290, 333] width 6 height 6
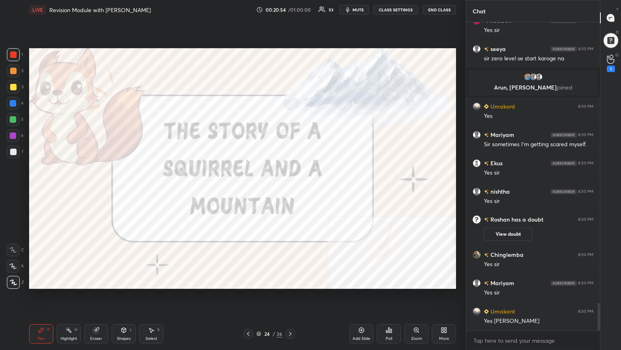
scroll to position [2, 2]
click at [259, 190] on icon at bounding box center [258, 333] width 5 height 5
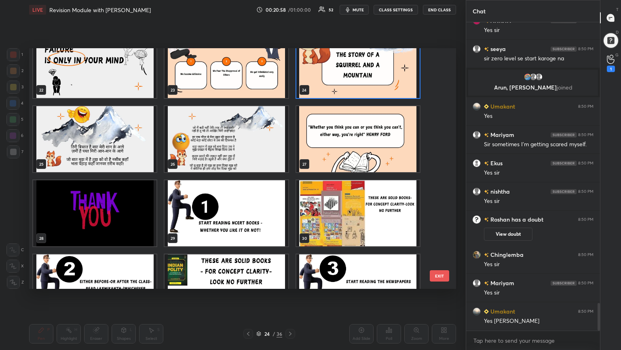
scroll to position [541, 0]
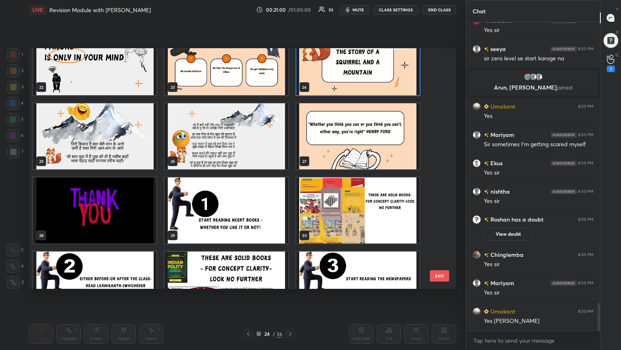
click at [290, 152] on img "grid" at bounding box center [358, 136] width 123 height 66
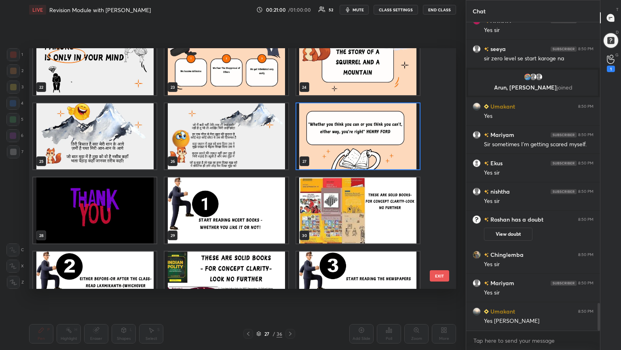
click at [290, 152] on img "grid" at bounding box center [358, 136] width 123 height 66
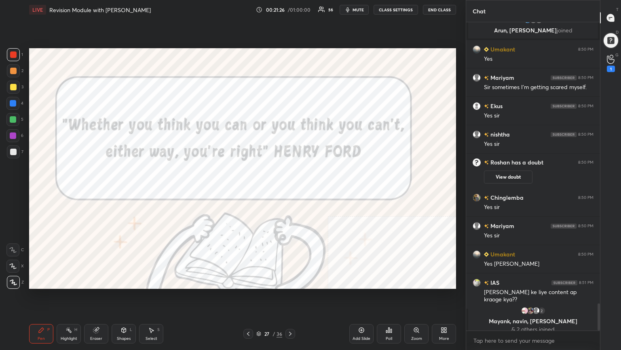
scroll to position [3232, 0]
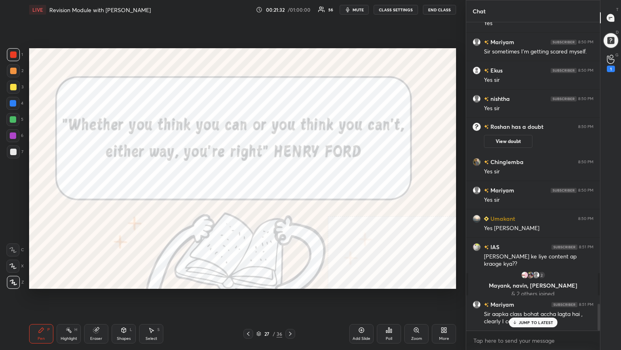
click at [257, 190] on icon at bounding box center [258, 333] width 5 height 5
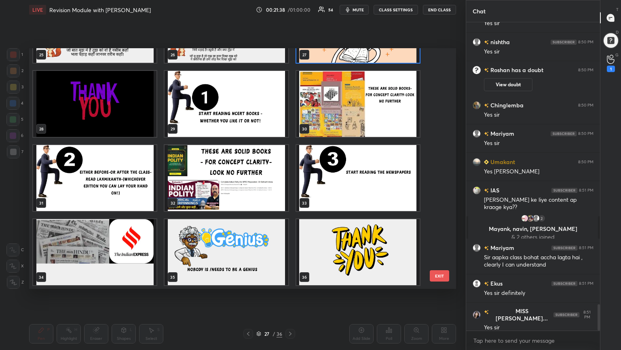
scroll to position [3317, 0]
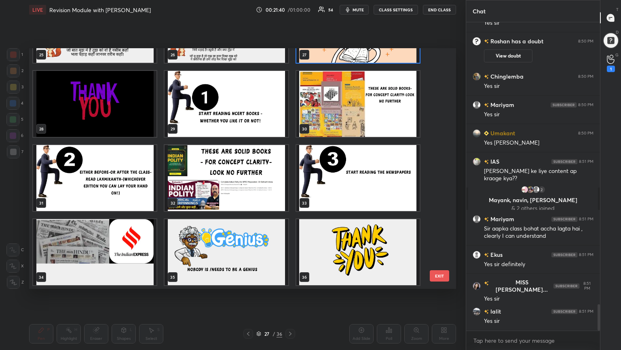
click at [219, 190] on img "grid" at bounding box center [226, 252] width 123 height 66
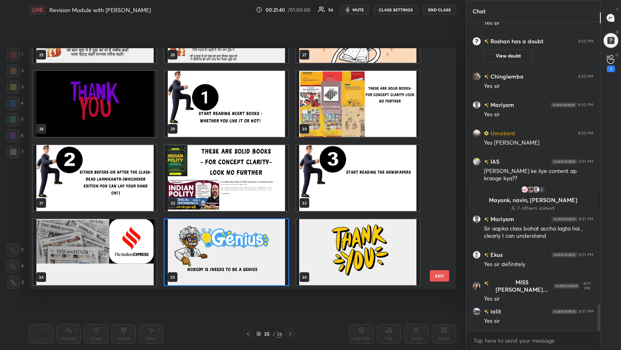
click at [219, 190] on img "grid" at bounding box center [226, 252] width 123 height 66
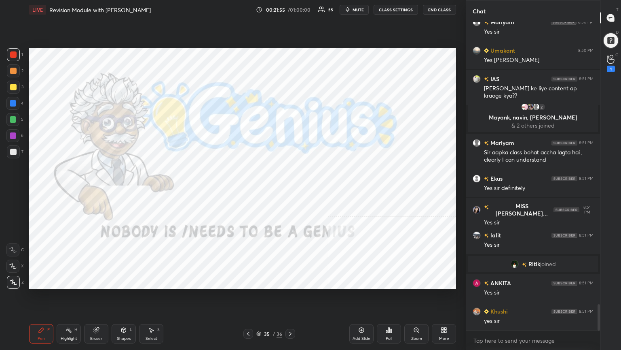
scroll to position [3348, 0]
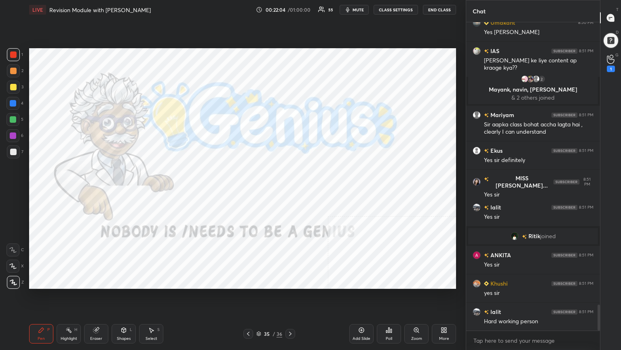
click at [257, 190] on icon at bounding box center [259, 333] width 4 height 1
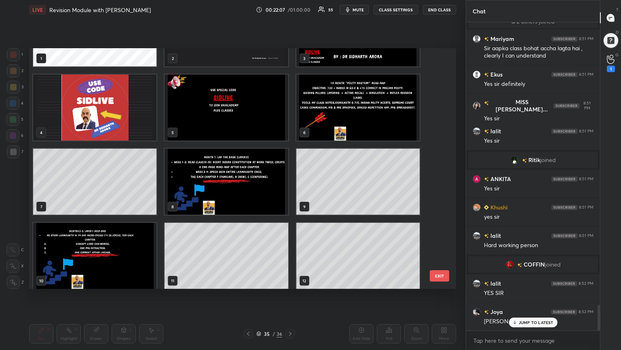
scroll to position [0, 0]
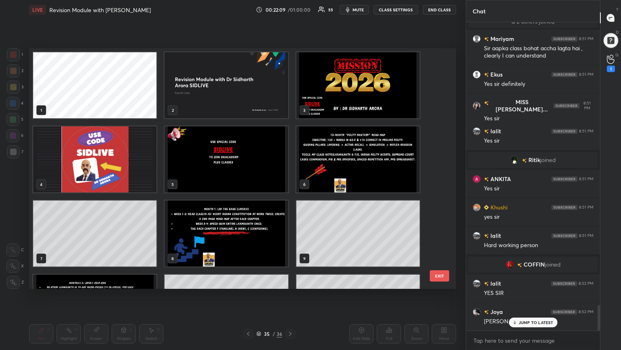
drag, startPoint x: 437, startPoint y: 67, endPoint x: 438, endPoint y: 81, distance: 13.8
click at [290, 83] on div "1 2 3 4 5 6 7 8 9 10 11 12" at bounding box center [235, 168] width 413 height 240
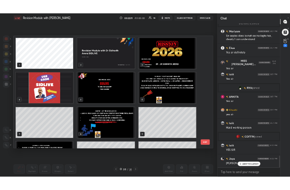
scroll to position [3430, 0]
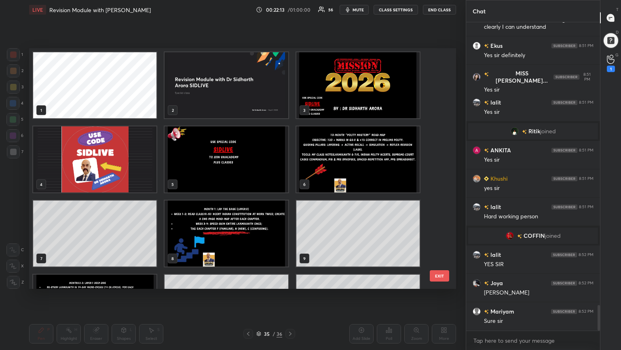
click at [137, 172] on img "grid" at bounding box center [94, 159] width 123 height 66
click at [138, 172] on img "grid" at bounding box center [94, 159] width 123 height 66
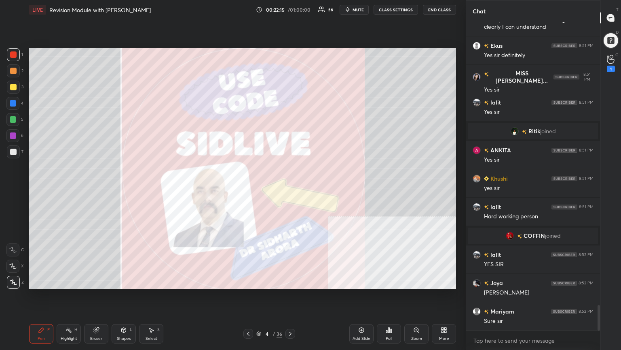
click at [290, 190] on div "More" at bounding box center [444, 333] width 24 height 19
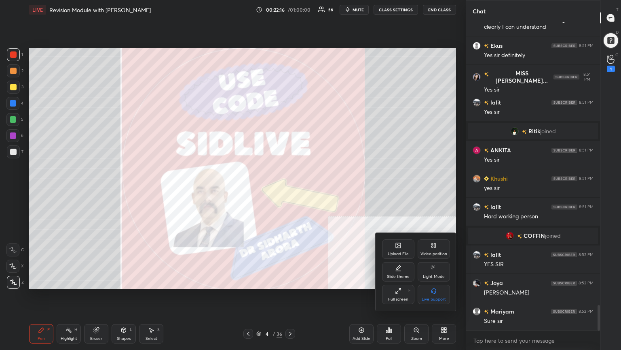
click at [290, 190] on div "Upload File" at bounding box center [398, 254] width 21 height 4
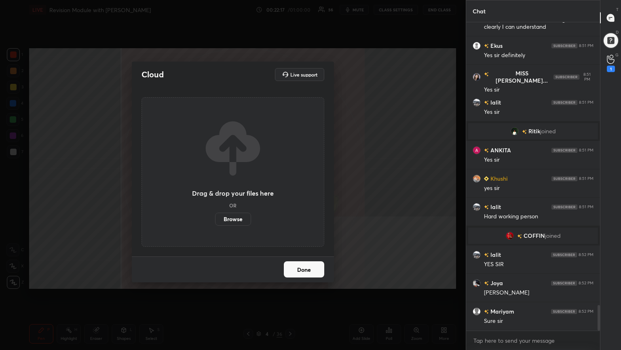
click at [230, 190] on label "Browse" at bounding box center [233, 218] width 36 height 13
click at [215, 190] on input "Browse" at bounding box center [215, 218] width 0 height 13
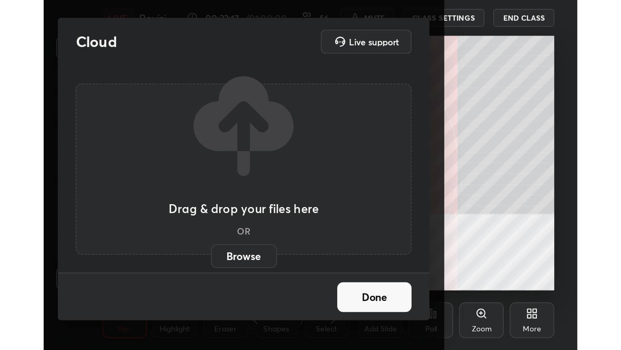
scroll to position [138, 258]
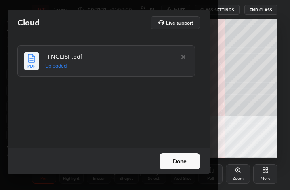
drag, startPoint x: 178, startPoint y: 163, endPoint x: 187, endPoint y: 161, distance: 8.7
click at [179, 163] on button "Done" at bounding box center [180, 161] width 40 height 16
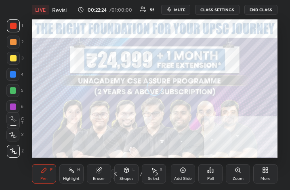
click at [264, 176] on div "More" at bounding box center [266, 173] width 24 height 19
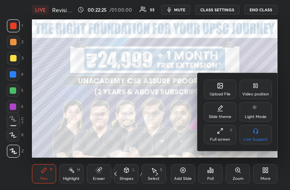
click at [227, 134] on div "Full screen F" at bounding box center [220, 134] width 32 height 19
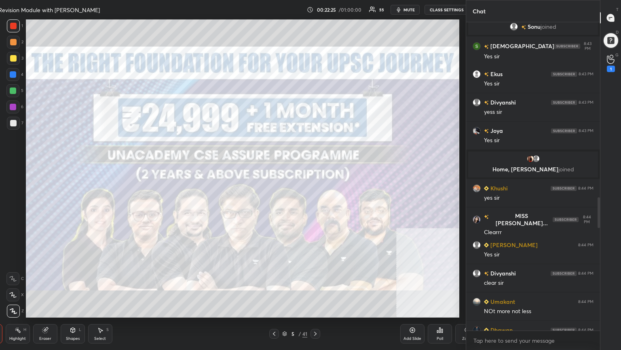
scroll to position [298, 553]
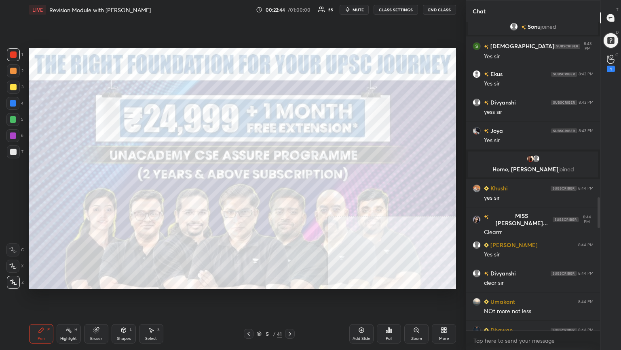
click at [259, 190] on icon at bounding box center [259, 333] width 5 height 5
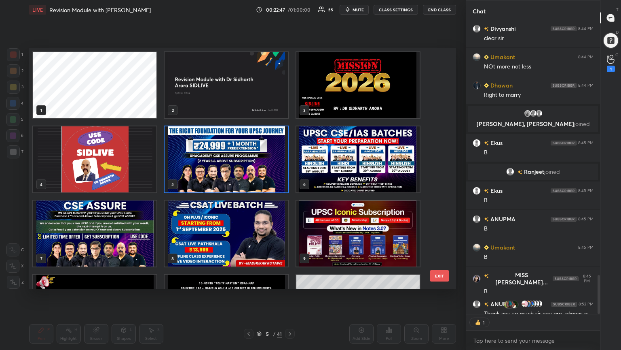
scroll to position [2, 2]
click at [138, 190] on img "grid" at bounding box center [94, 233] width 123 height 66
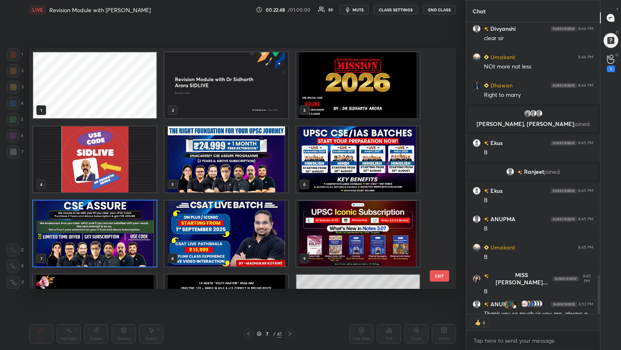
click at [138, 190] on img "grid" at bounding box center [94, 233] width 123 height 66
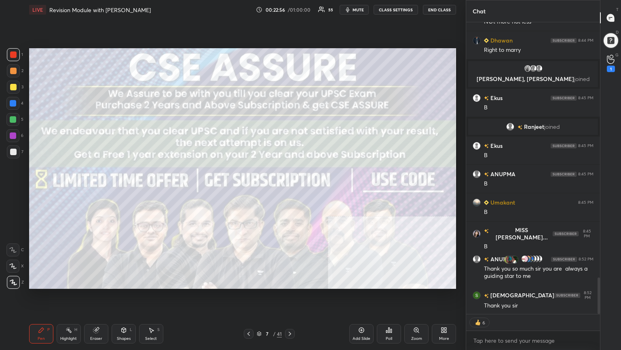
scroll to position [4202, 0]
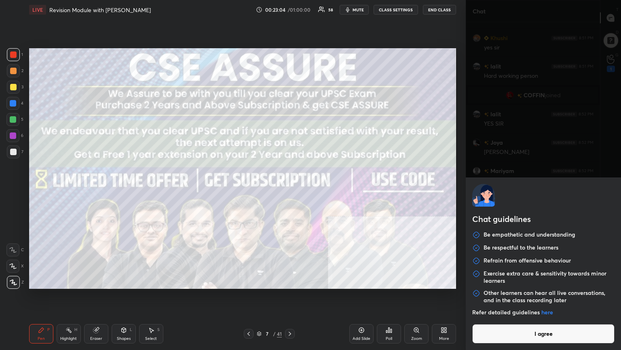
click at [290, 190] on body "1 2 3 4 5 6 7 C X Z C X Z E E Erase all H H LIVE Revision Module with Dr Sidhar…" at bounding box center [310, 175] width 621 height 350
click at [290, 190] on button "I agree" at bounding box center [544, 333] width 142 height 19
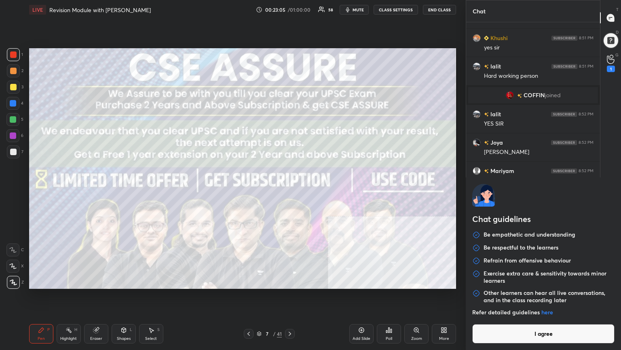
type textarea "x"
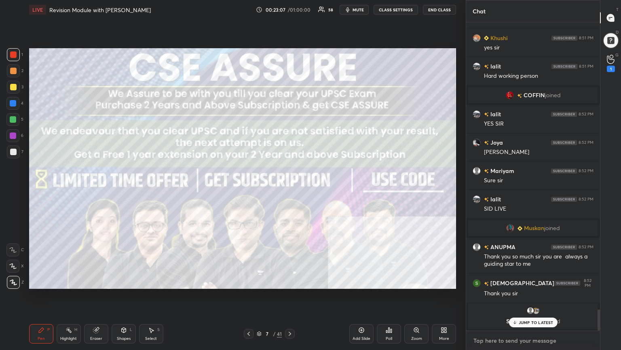
type textarea "G"
type textarea "x"
type textarea "GO"
type textarea "x"
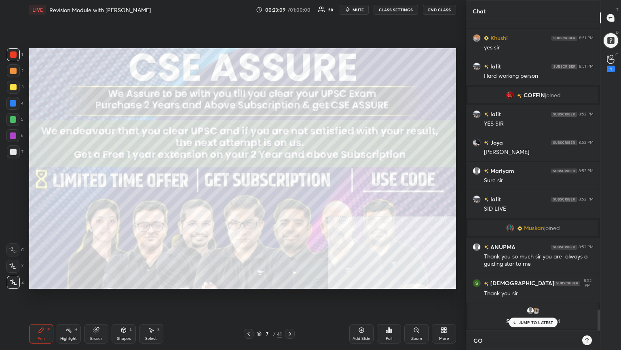
type textarea "GOD"
type textarea "x"
type textarea "GOD"
type textarea "x"
type textarea "GOD B"
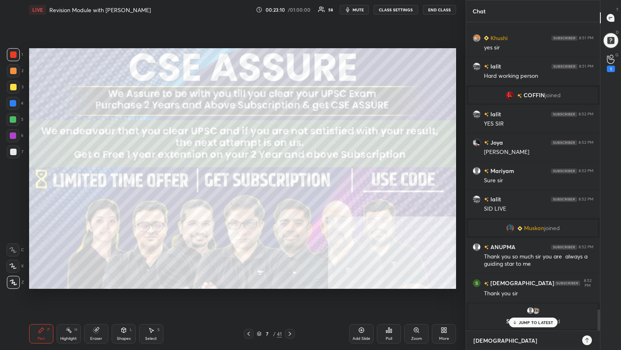
type textarea "x"
type textarea "GOD BL"
type textarea "x"
type textarea "GOD BLE"
type textarea "x"
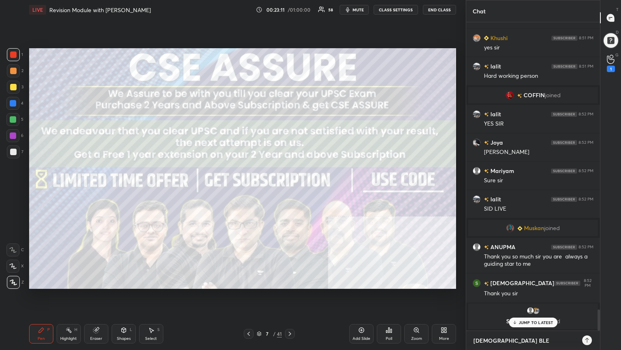
type textarea "GOD BLES"
type textarea "x"
type textarea "GOD BLESS"
type textarea "x"
type textarea "GOD BLESS."
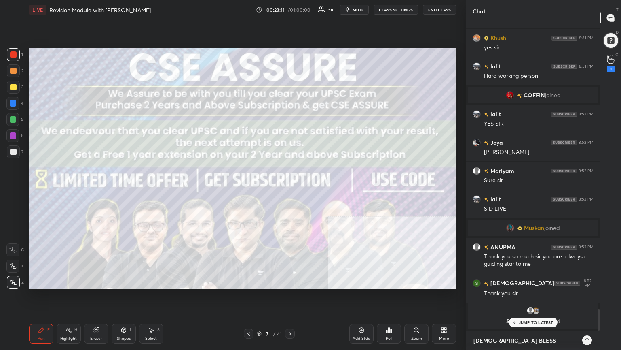
type textarea "x"
type textarea "GOD BLESS.J"
type textarea "x"
type textarea "GOD BLESS.JA"
type textarea "x"
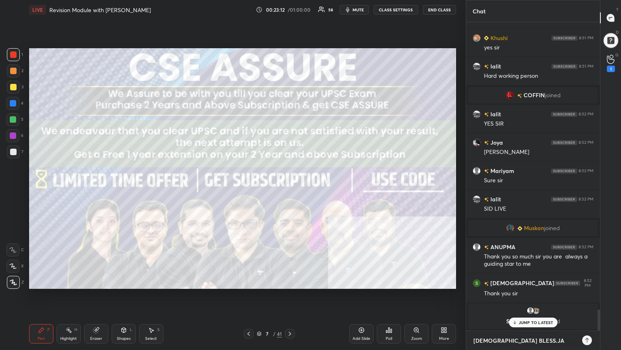
type textarea "GOD BLESS.JAI"
type textarea "x"
type textarea "GOD BLESS.JAI"
type textarea "x"
type textarea "GOD BLESS.JAI H"
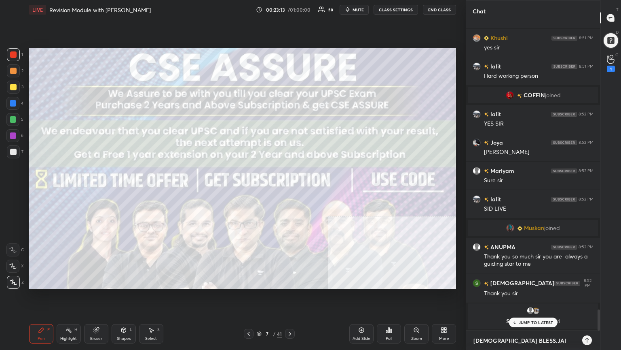
type textarea "x"
type textarea "GOD BLESS.JAI HI"
type textarea "x"
type textarea "GOD BLESS.JAI HIN"
type textarea "x"
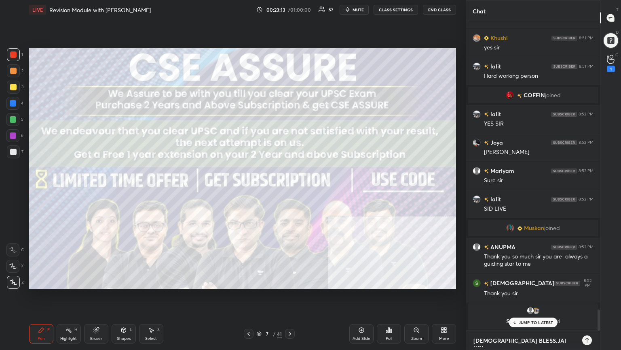
scroll to position [3536, 0]
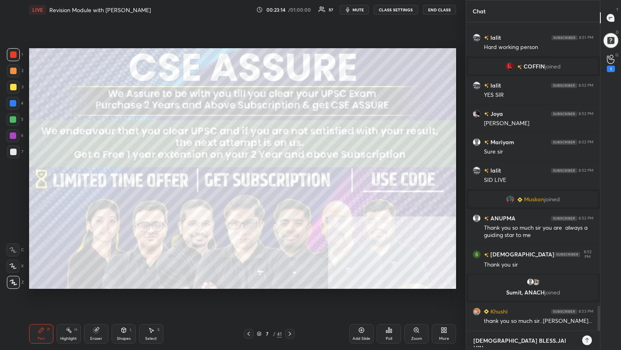
type textarea "GOD BLESS.JAI HIND"
type textarea "x"
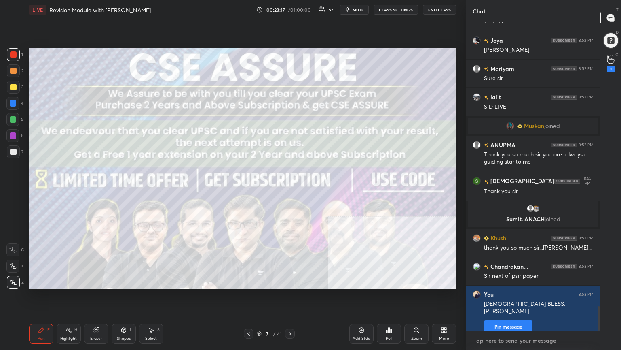
scroll to position [3637, 0]
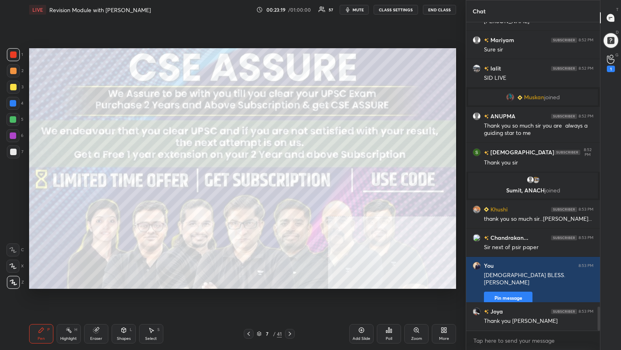
click at [290, 12] on button "End Class" at bounding box center [439, 10] width 33 height 10
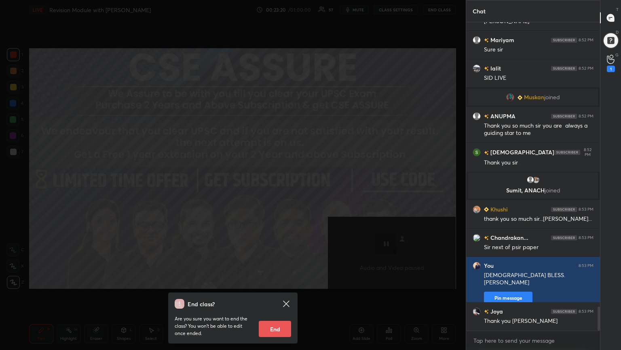
click at [280, 190] on button "End" at bounding box center [275, 328] width 32 height 16
type textarea "x"
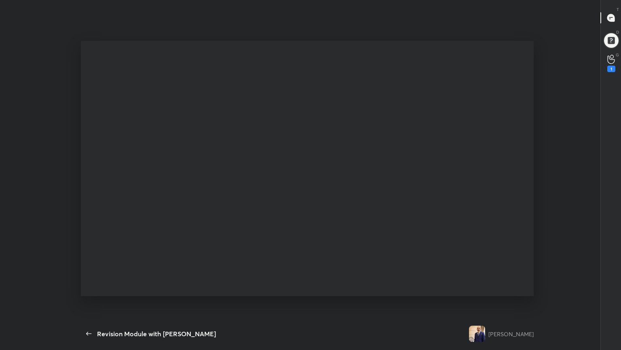
scroll to position [3, 0]
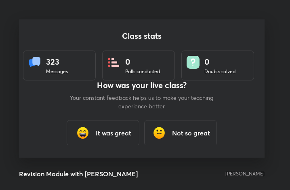
click at [120, 135] on h3 "It was great" at bounding box center [114, 133] width 36 height 10
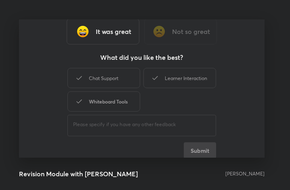
click at [115, 99] on div "Whiteboard Tools" at bounding box center [104, 101] width 73 height 20
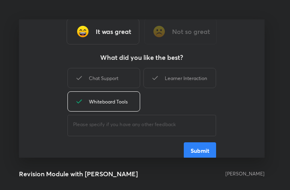
click at [202, 149] on button "Submit" at bounding box center [200, 150] width 32 height 16
